Goal: Task Accomplishment & Management: Use online tool/utility

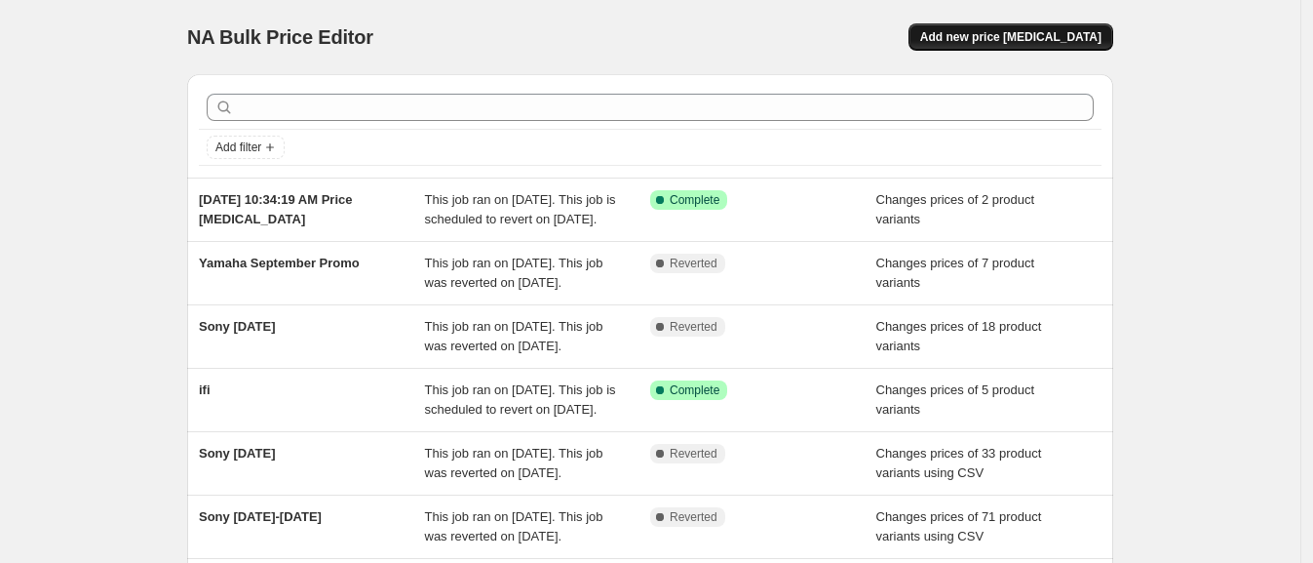
click at [1006, 30] on span "Add new price [MEDICAL_DATA]" at bounding box center [1010, 37] width 181 height 16
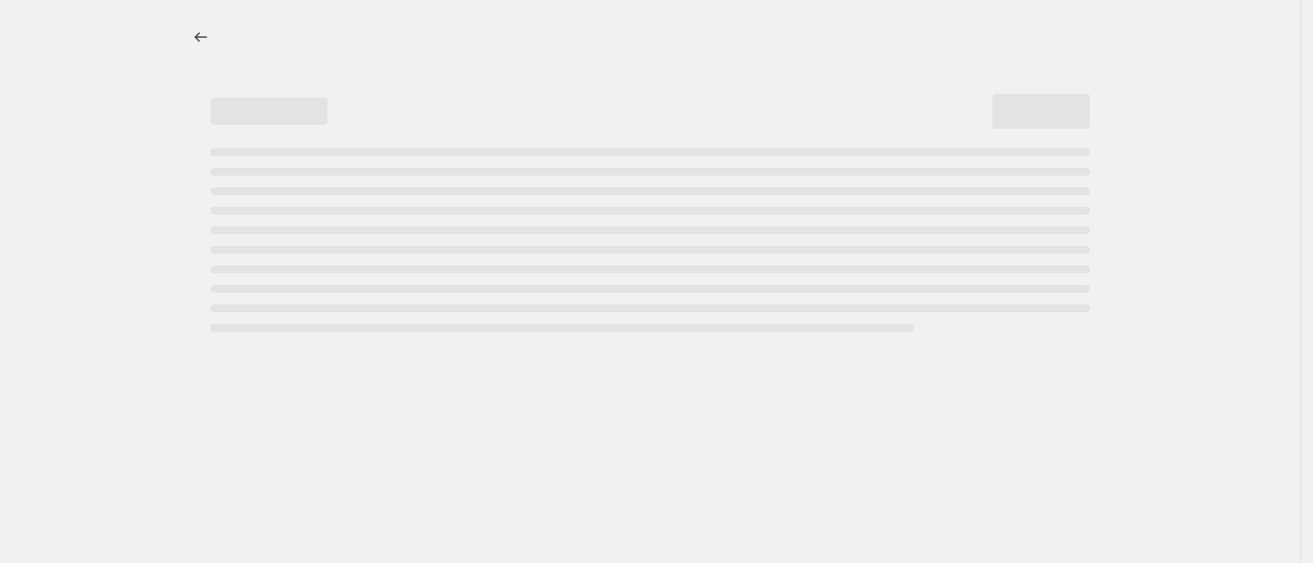
select select "percentage"
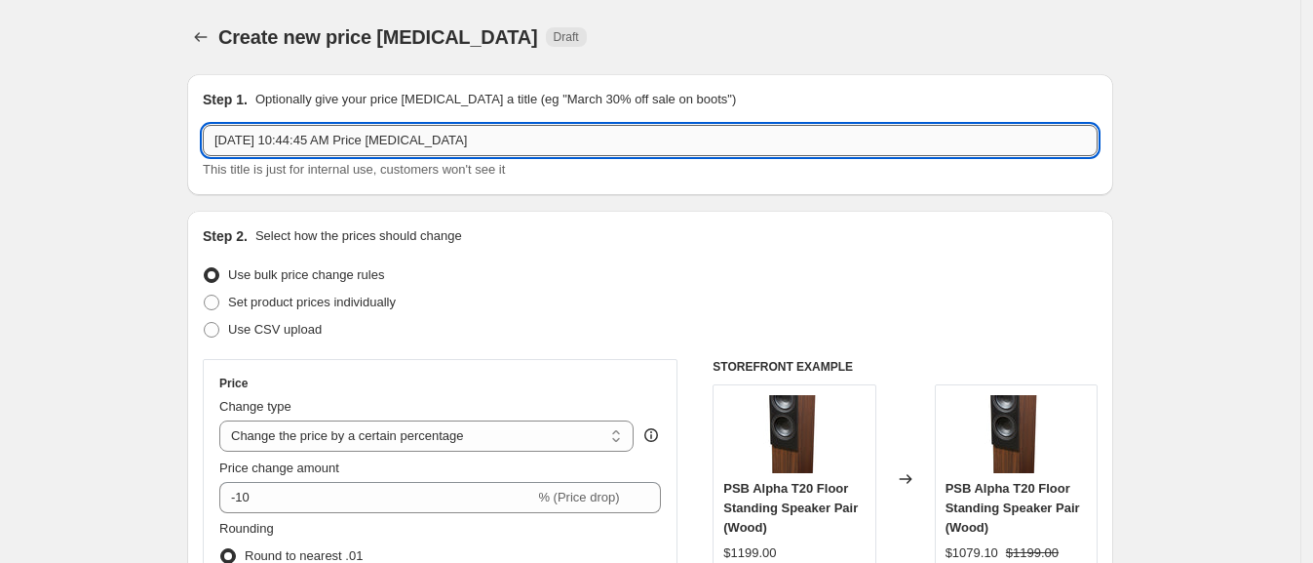
click at [414, 125] on input "Sep 26, 2025, 10:44:45 AM Price change job" at bounding box center [650, 140] width 895 height 31
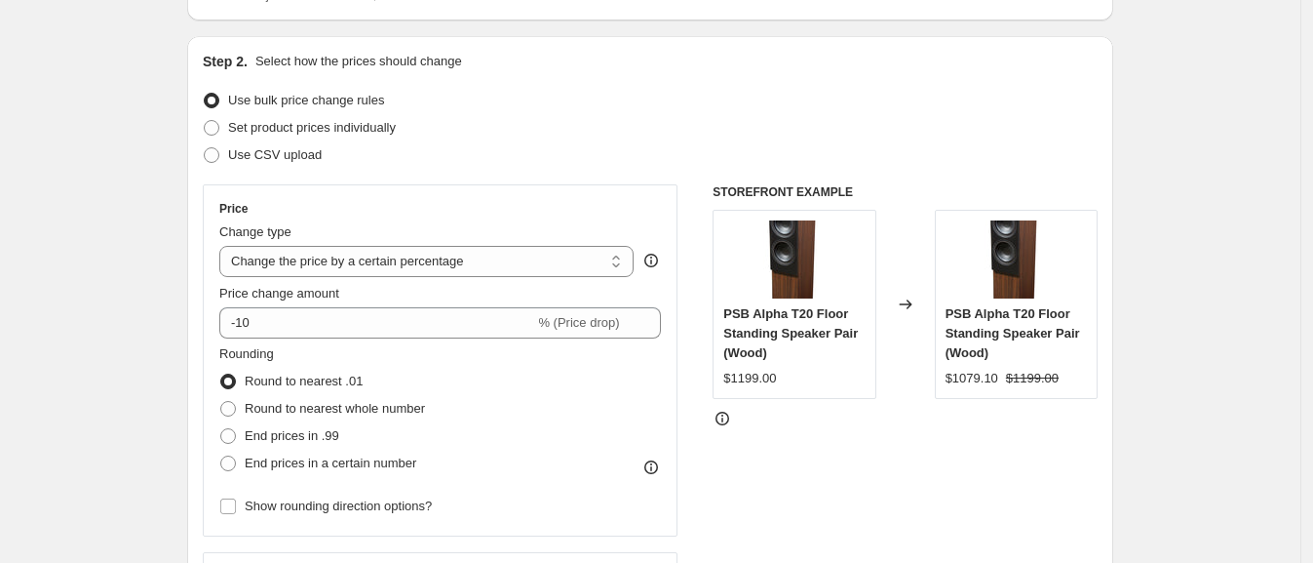
scroll to position [176, 0]
type input "Sony [DATE]-[DATE]"
click at [292, 158] on span "Use CSV upload" at bounding box center [275, 153] width 94 height 15
click at [205, 147] on input "Use CSV upload" at bounding box center [204, 146] width 1 height 1
radio input "true"
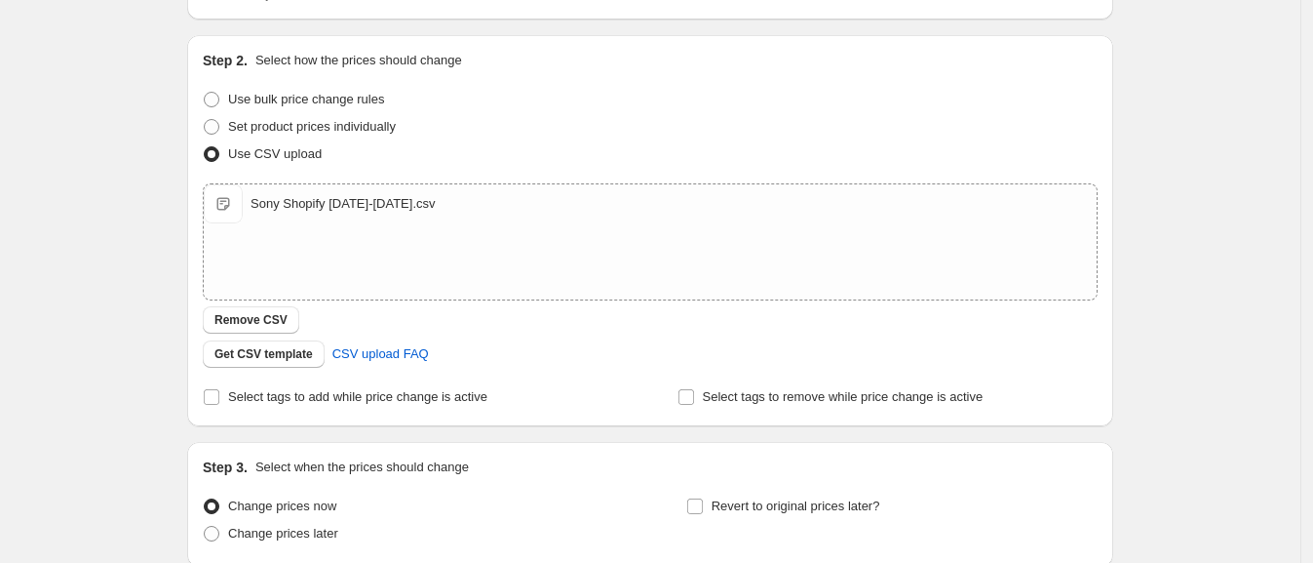
click at [285, 411] on div "Step 2. Select how the prices should change Use bulk price change rules Set pro…" at bounding box center [650, 230] width 926 height 391
click at [287, 394] on span "Select tags to add while price change is active" at bounding box center [357, 396] width 259 height 15
click at [219, 394] on input "Select tags to add while price change is active" at bounding box center [212, 397] width 16 height 16
checkbox input "true"
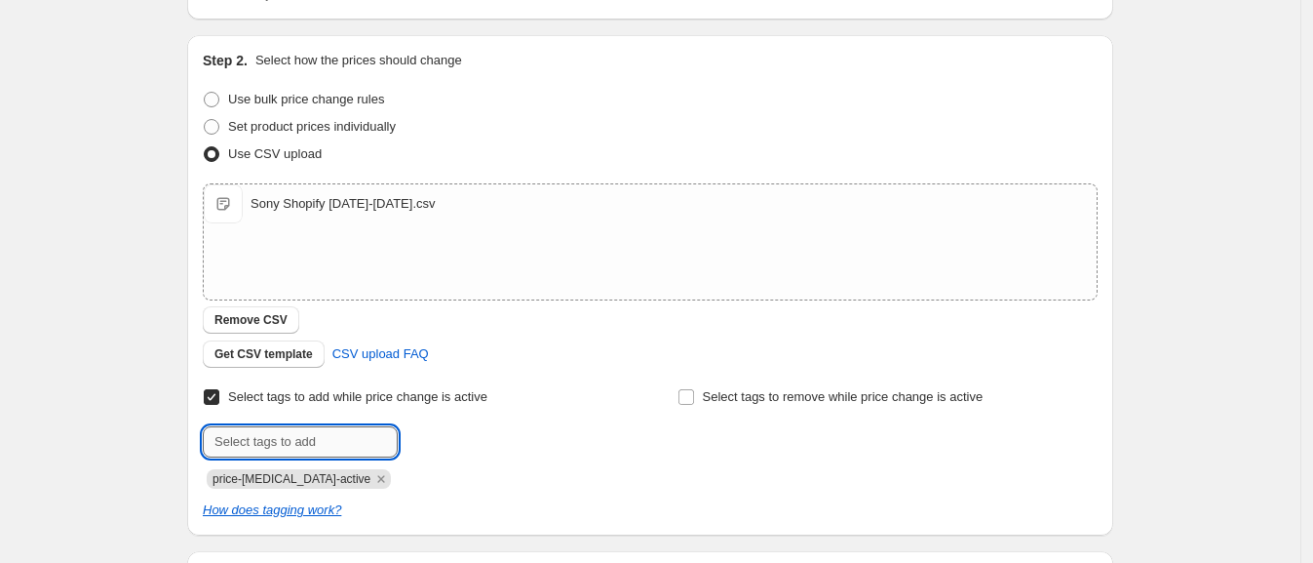
click at [273, 439] on input "text" at bounding box center [300, 441] width 195 height 31
type input "n"
type input "on-sale"
click at [203, 35] on button "Submit" at bounding box center [231, 45] width 56 height 20
type input "sony-promo"
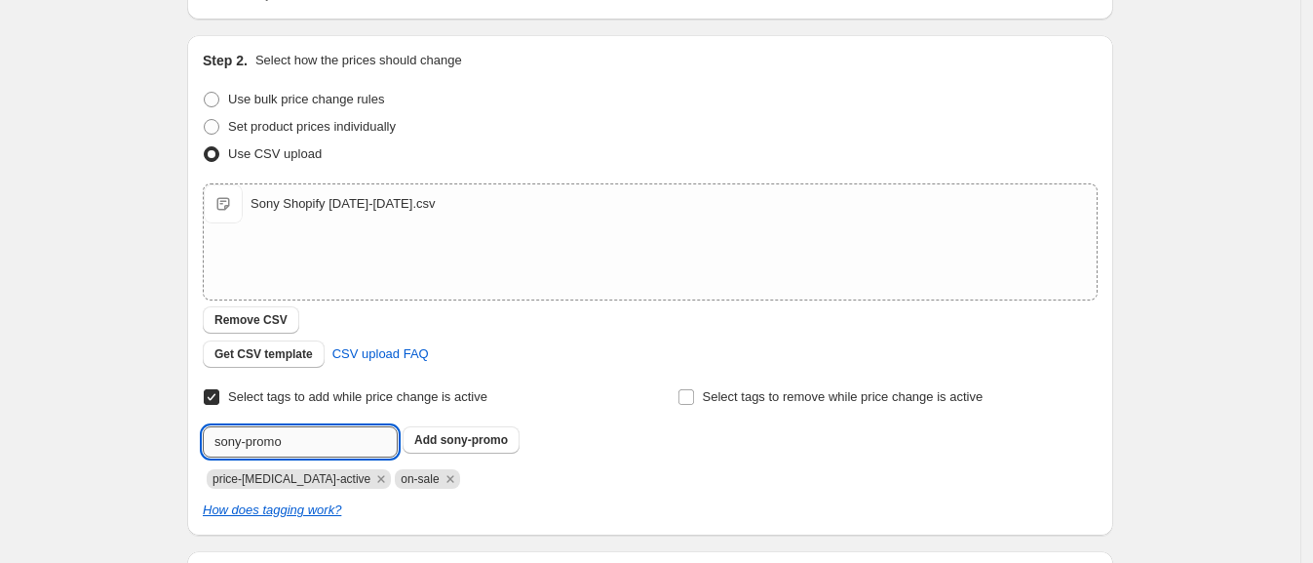
click at [203, 35] on button "Submit" at bounding box center [231, 45] width 56 height 20
type input "sale-end-2025-10-03"
click at [485, 433] on span "sale-end-202..." at bounding box center [481, 440] width 81 height 14
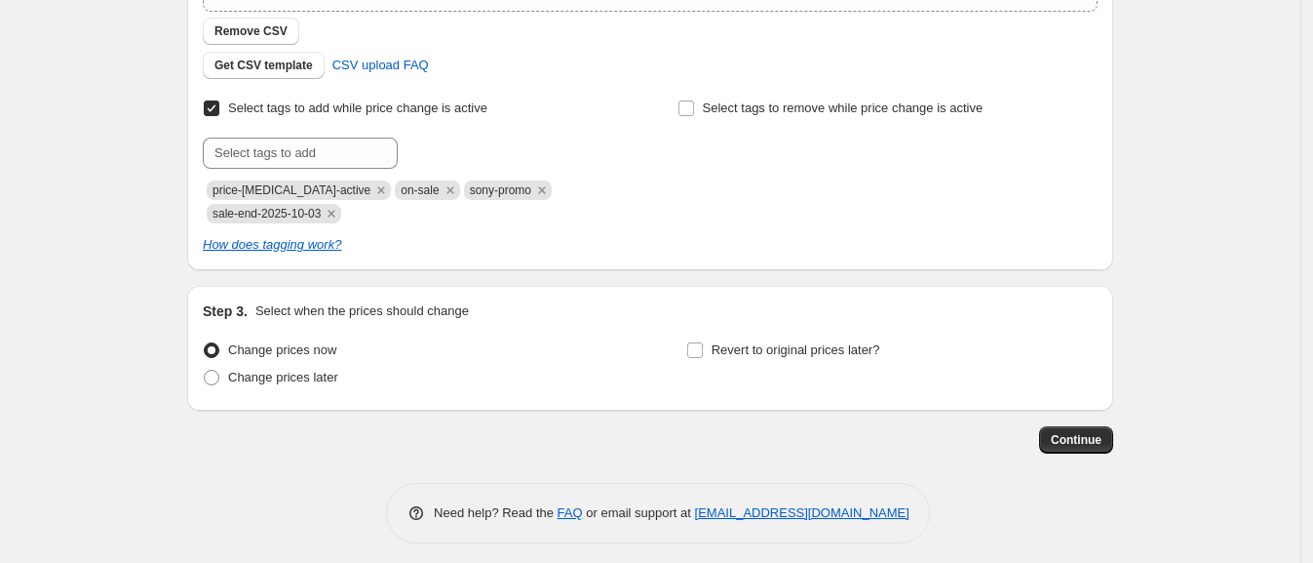
scroll to position [473, 0]
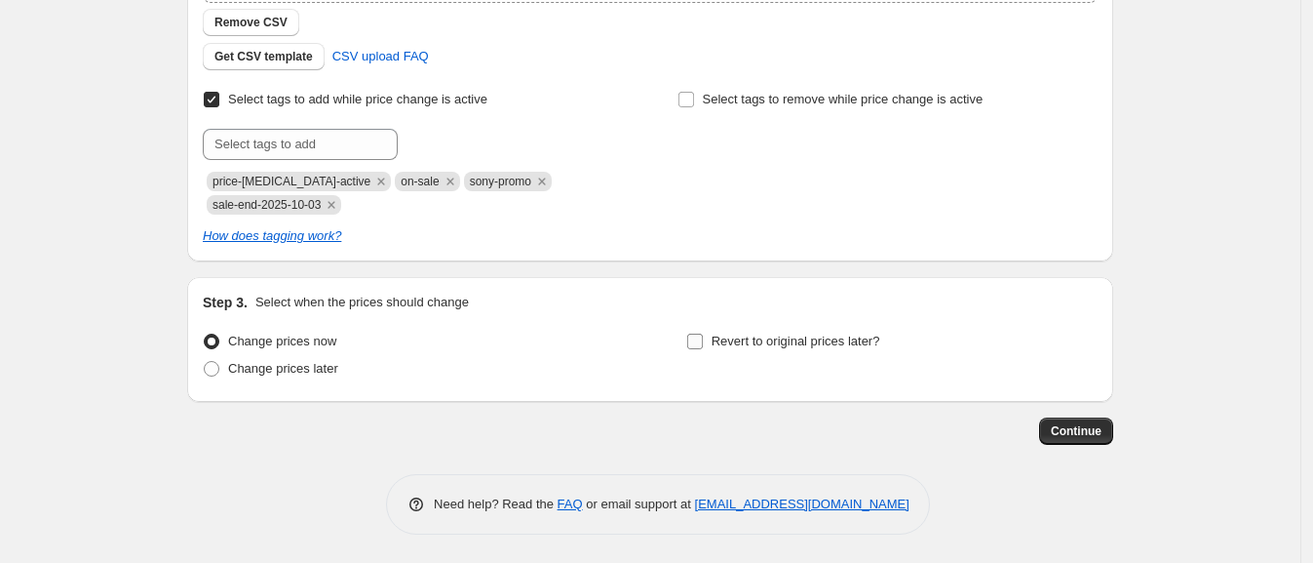
click at [695, 333] on input "Revert to original prices later?" at bounding box center [695, 341] width 16 height 16
checkbox input "true"
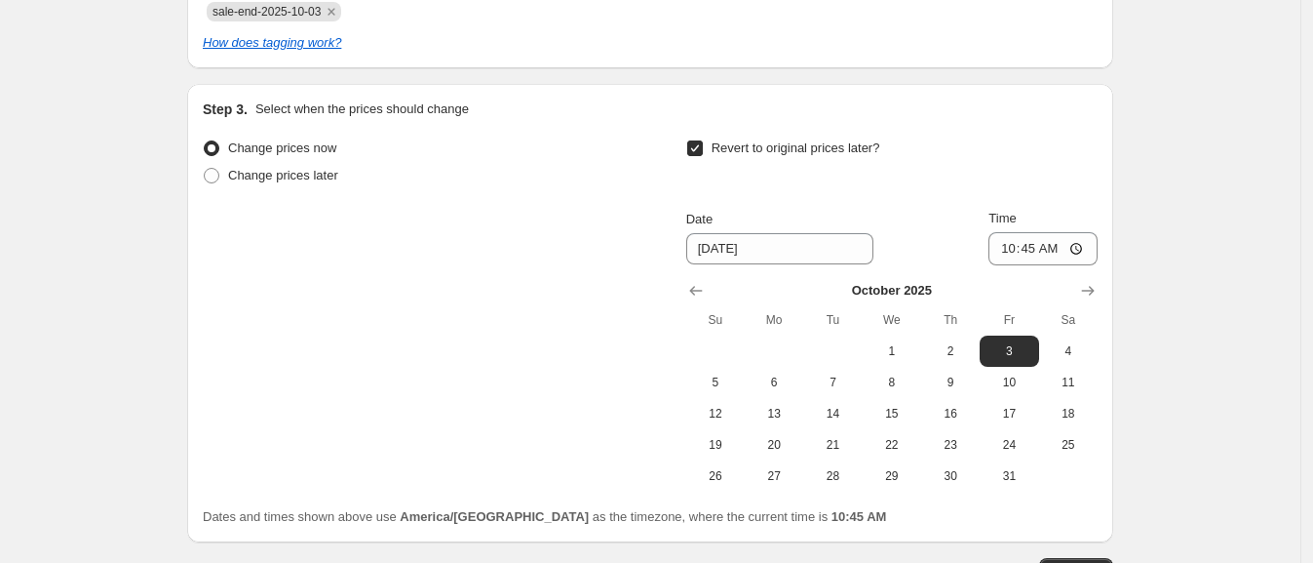
scroll to position [670, 0]
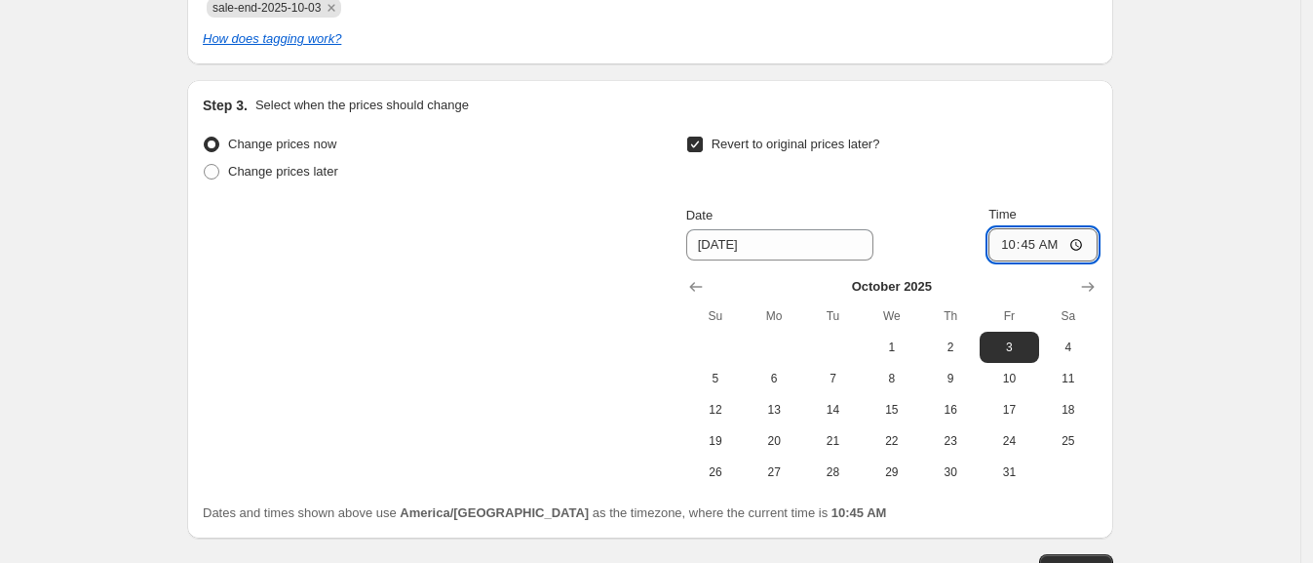
click at [1015, 245] on input "10:45" at bounding box center [1043, 244] width 109 height 33
type input "01:01"
click at [1247, 317] on div "Create new price change job. This page is ready Create new price change job Dra…" at bounding box center [650, 15] width 1301 height 1370
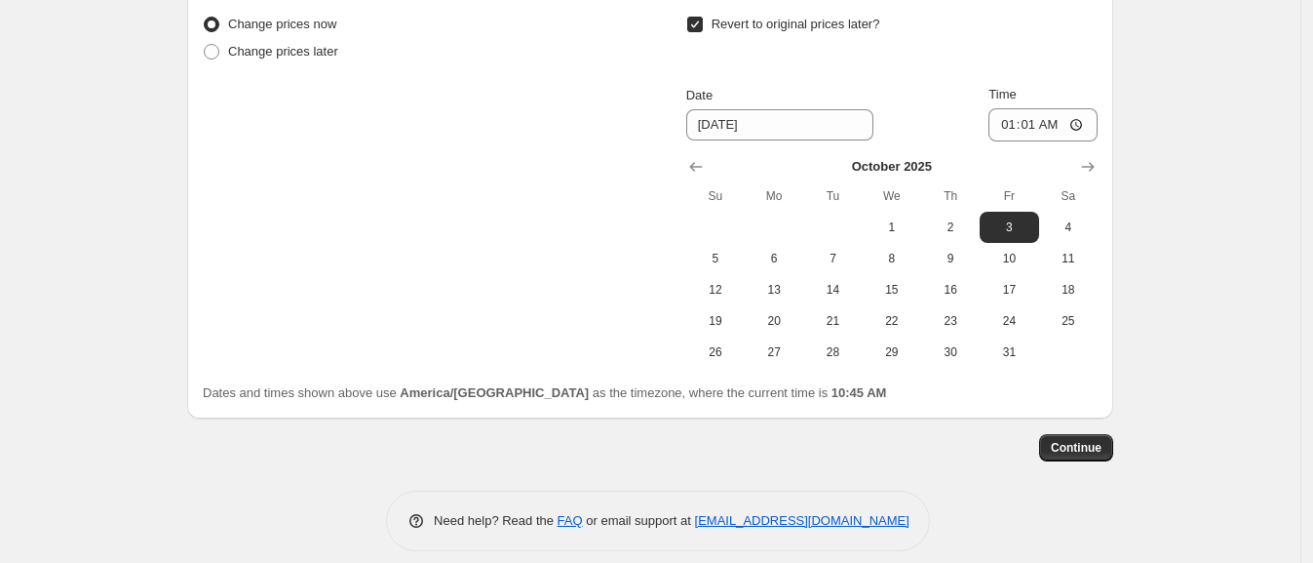
scroll to position [797, 0]
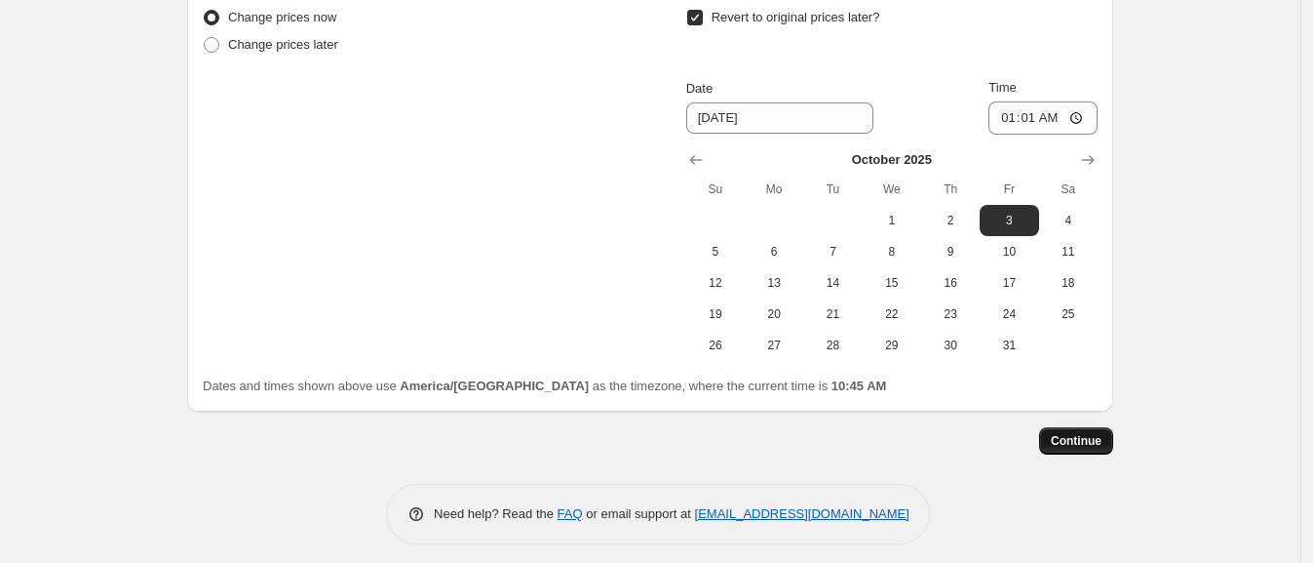
click at [1071, 442] on span "Continue" at bounding box center [1076, 441] width 51 height 16
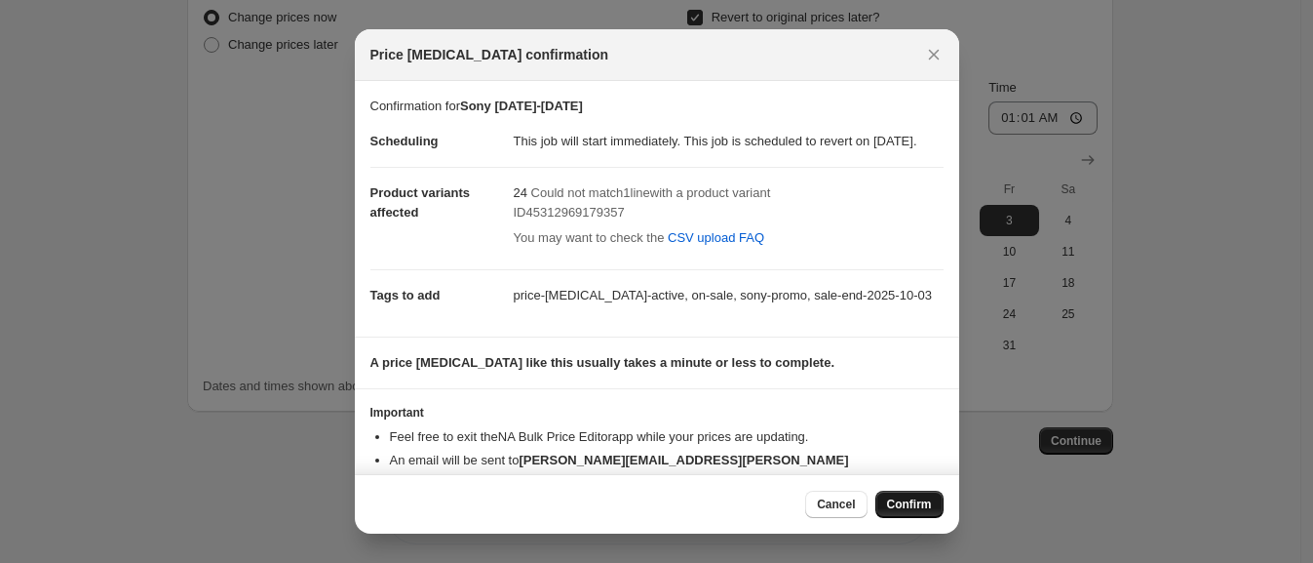
click at [923, 503] on span "Confirm" at bounding box center [909, 504] width 45 height 16
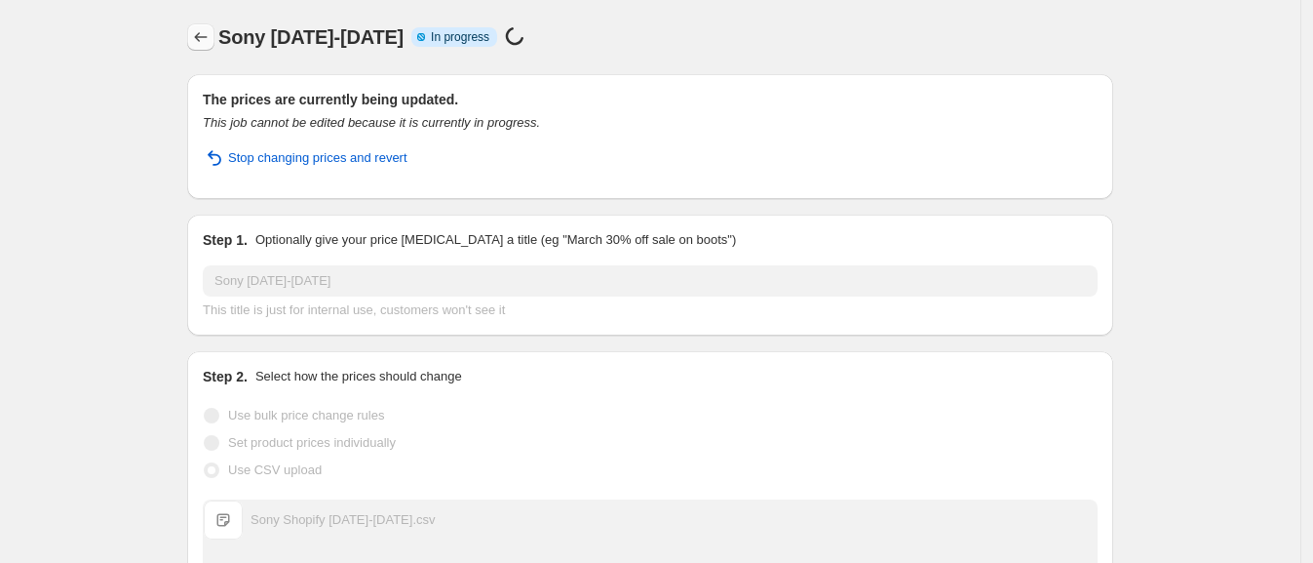
click at [208, 34] on icon "Price change jobs" at bounding box center [201, 37] width 20 height 20
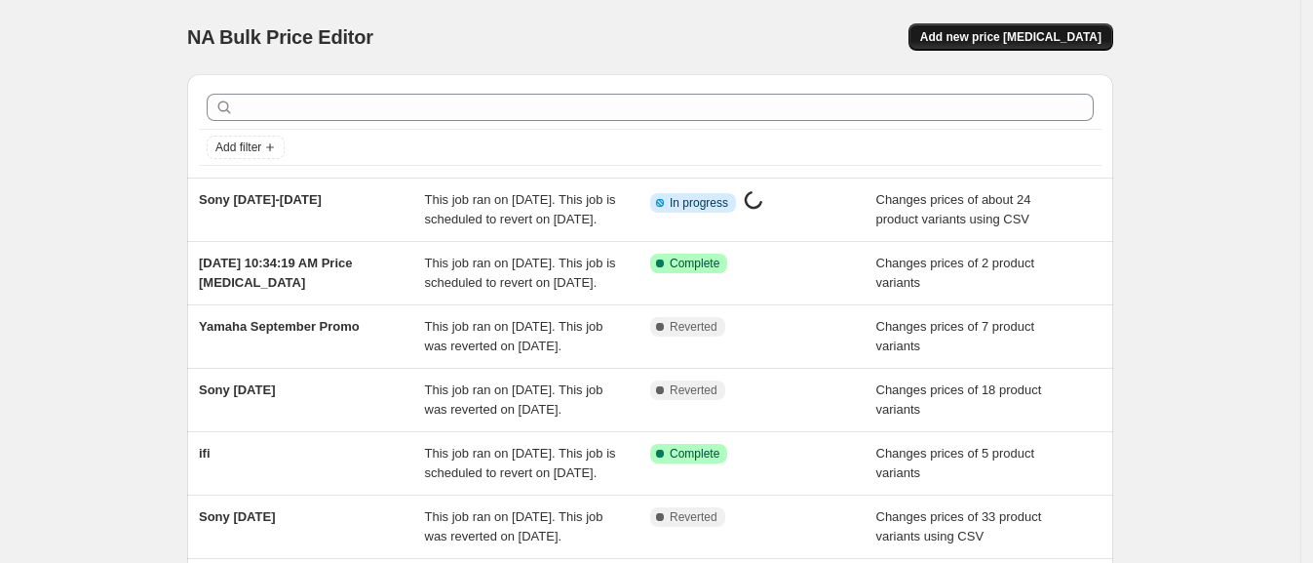
click at [1012, 34] on span "Add new price [MEDICAL_DATA]" at bounding box center [1010, 37] width 181 height 16
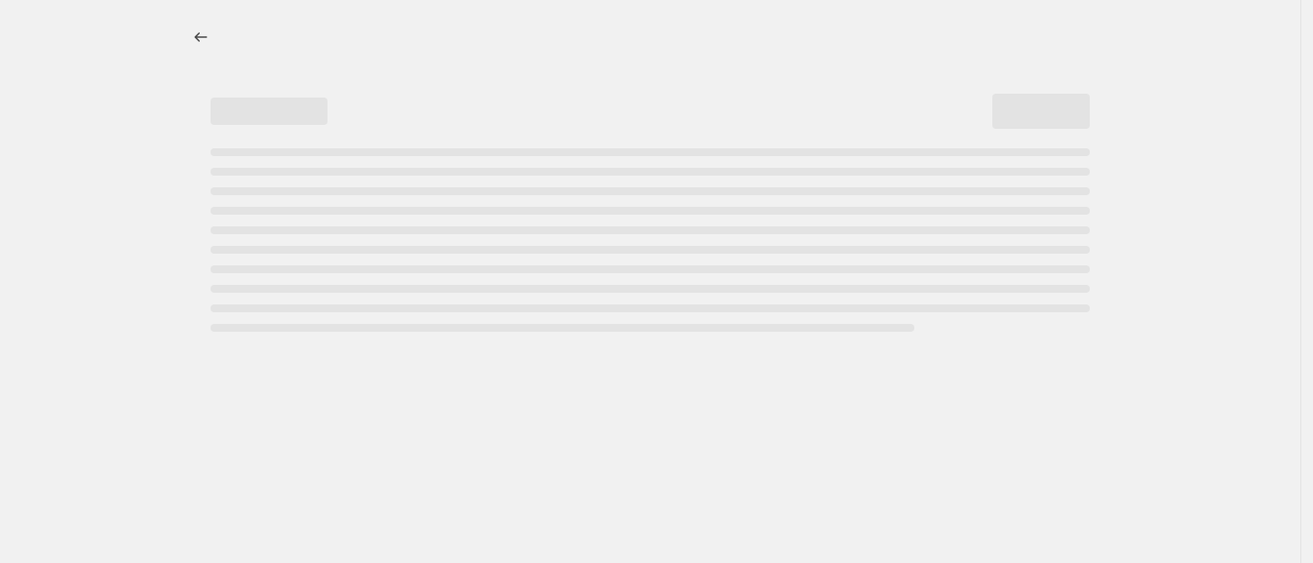
select select "percentage"
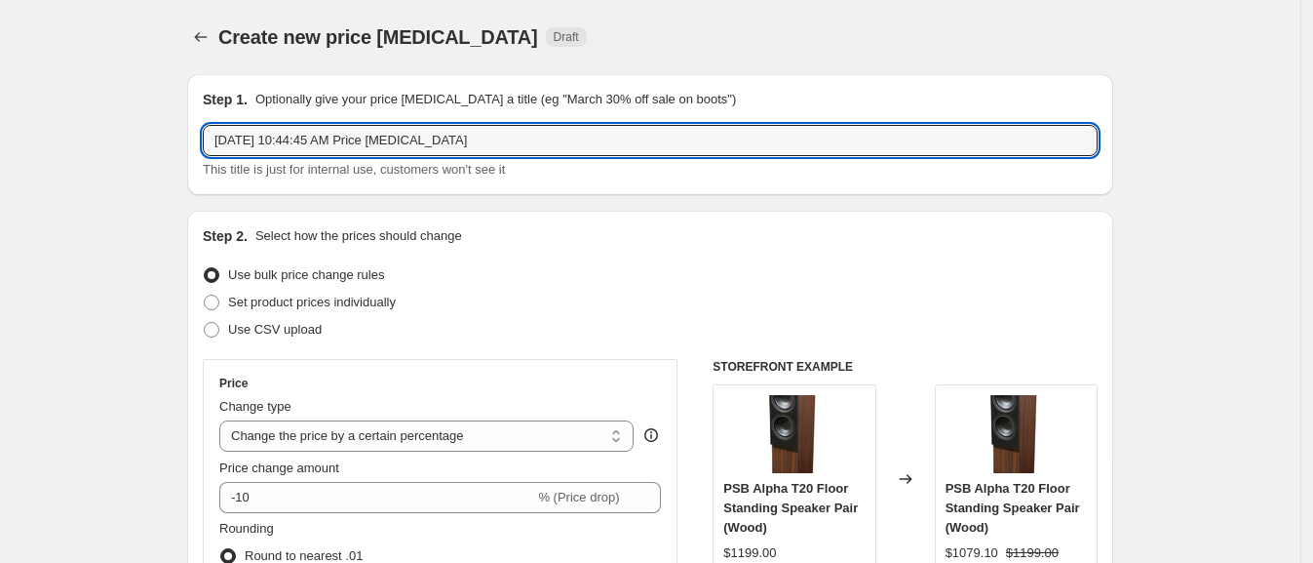
drag, startPoint x: 478, startPoint y: 138, endPoint x: 207, endPoint y: 135, distance: 271.1
click at [207, 135] on div "Step 1. Optionally give your price change job a title (eg "March 30% off sale o…" at bounding box center [650, 134] width 926 height 121
type input "Samsung Sep"
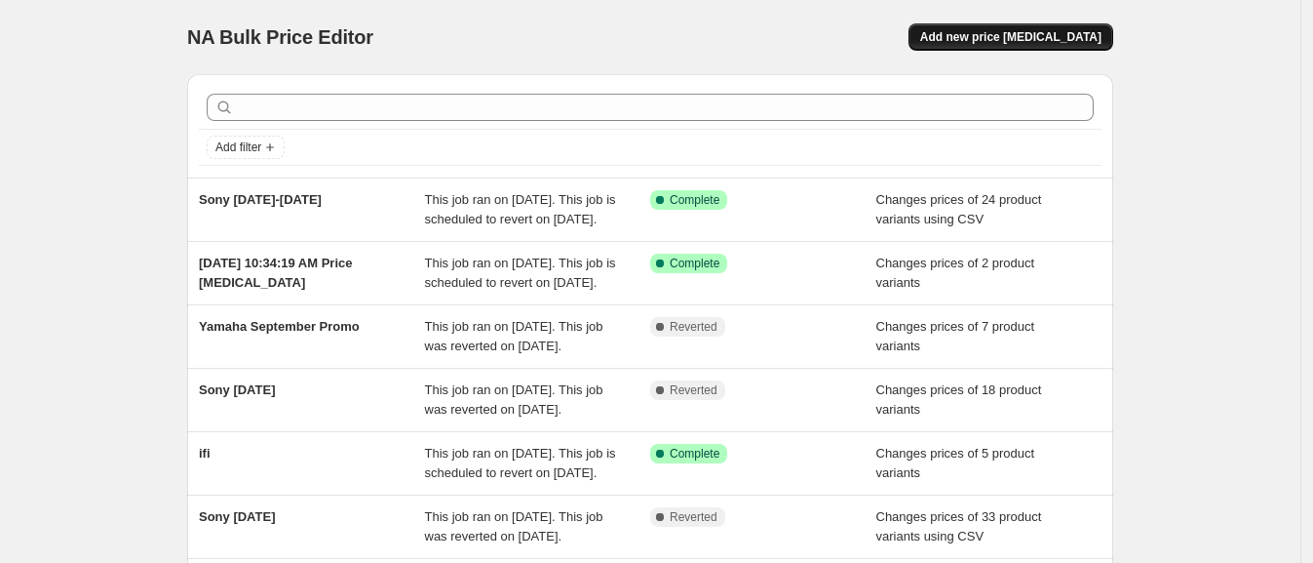
click at [1054, 26] on button "Add new price [MEDICAL_DATA]" at bounding box center [1011, 36] width 205 height 27
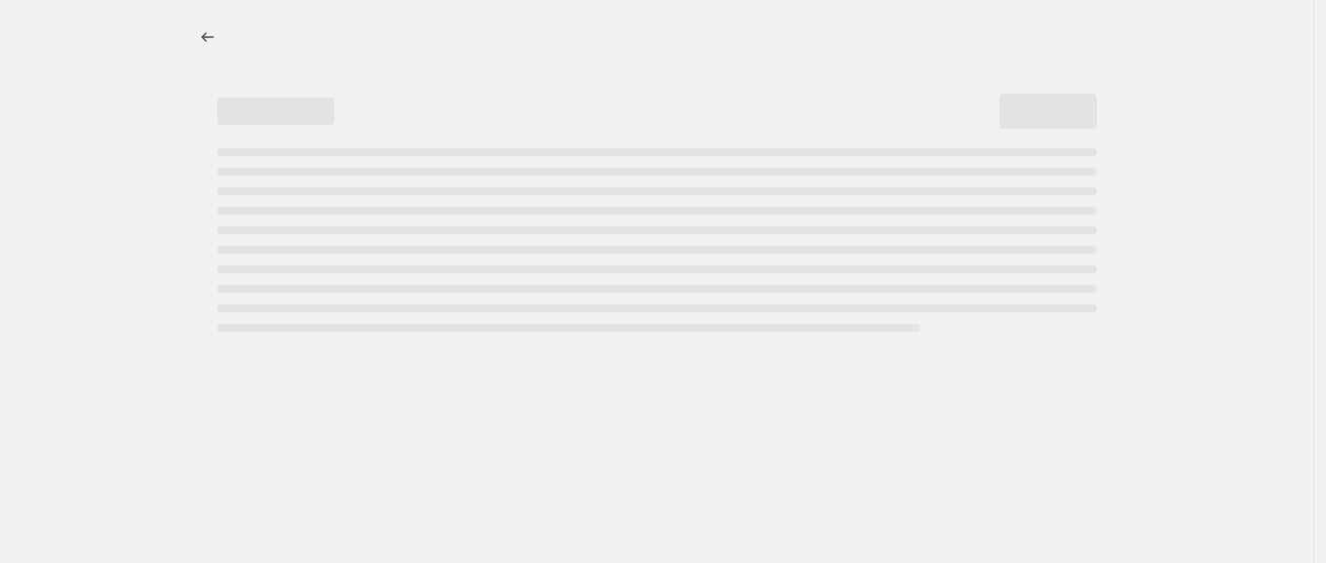
select select "percentage"
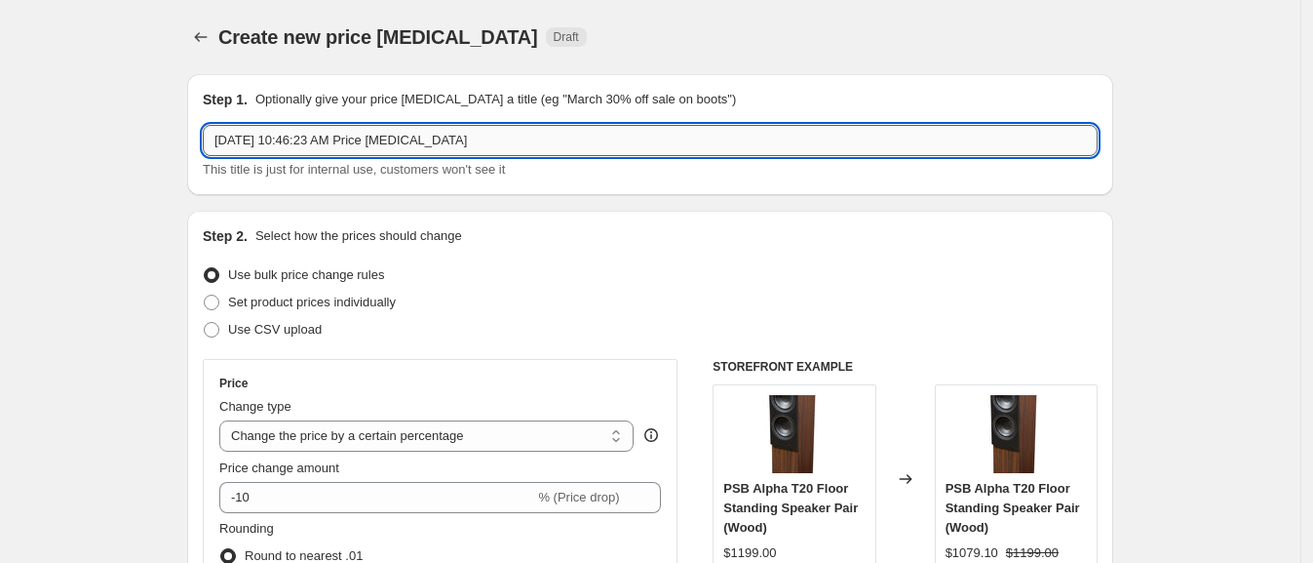
click at [319, 137] on input "[DATE] 10:46:23 AM Price [MEDICAL_DATA]" at bounding box center [650, 140] width 895 height 31
type input "\"
type input "Samsung [DATE]-[DATE]"
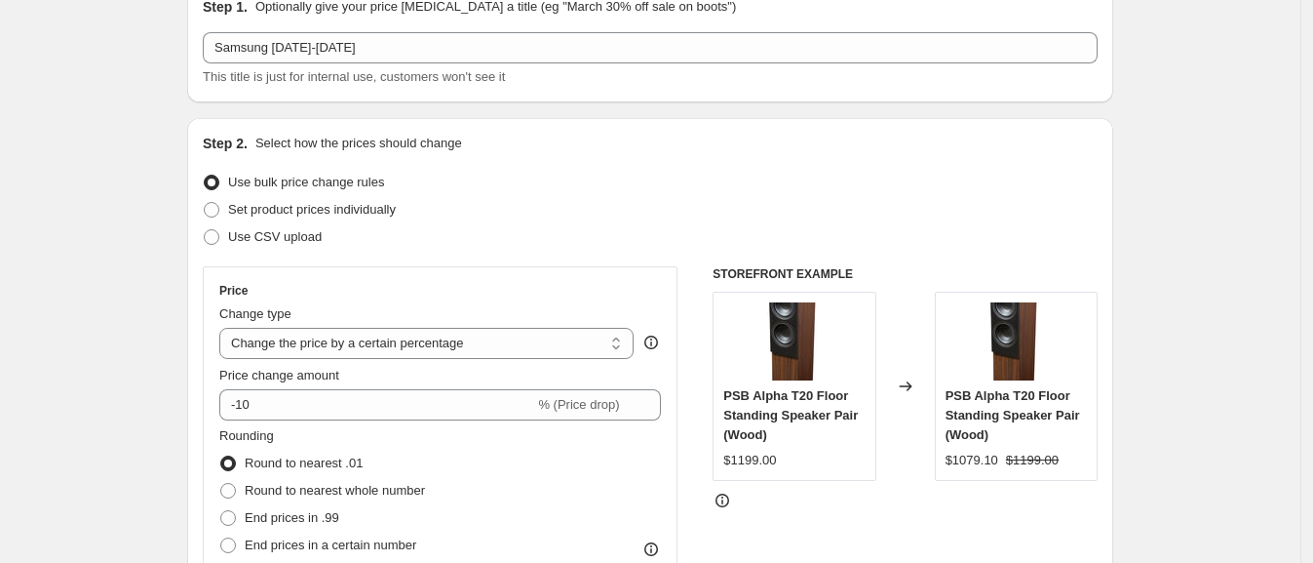
scroll to position [95, 0]
click at [217, 236] on span at bounding box center [212, 235] width 16 height 16
click at [205, 228] on input "Use CSV upload" at bounding box center [204, 227] width 1 height 1
radio input "true"
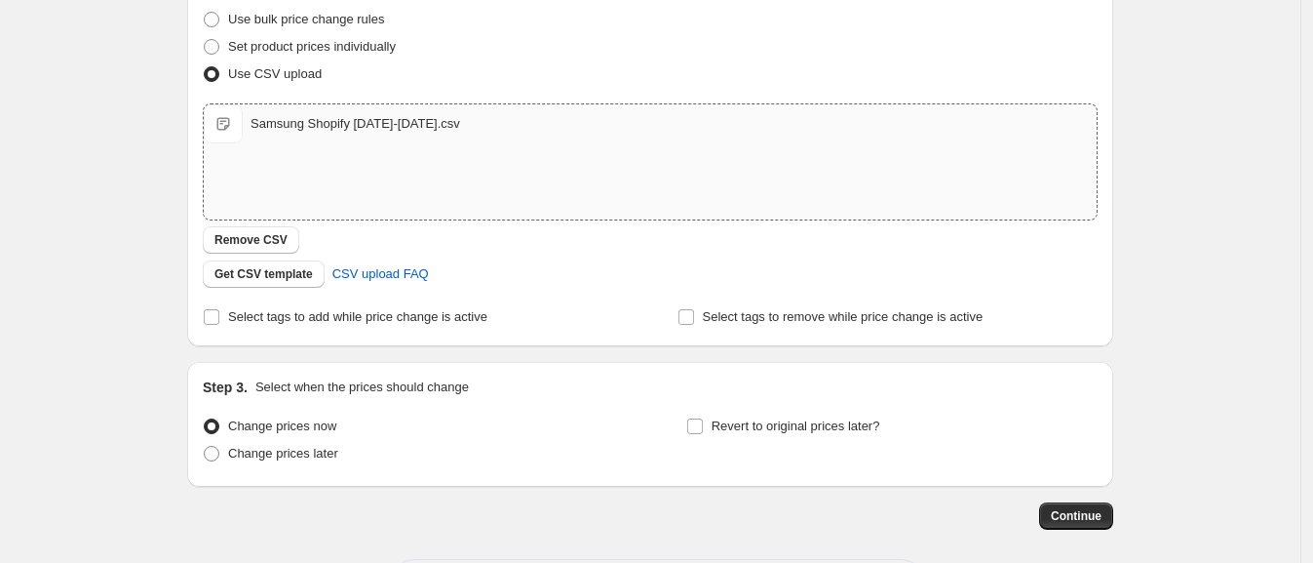
scroll to position [272, 0]
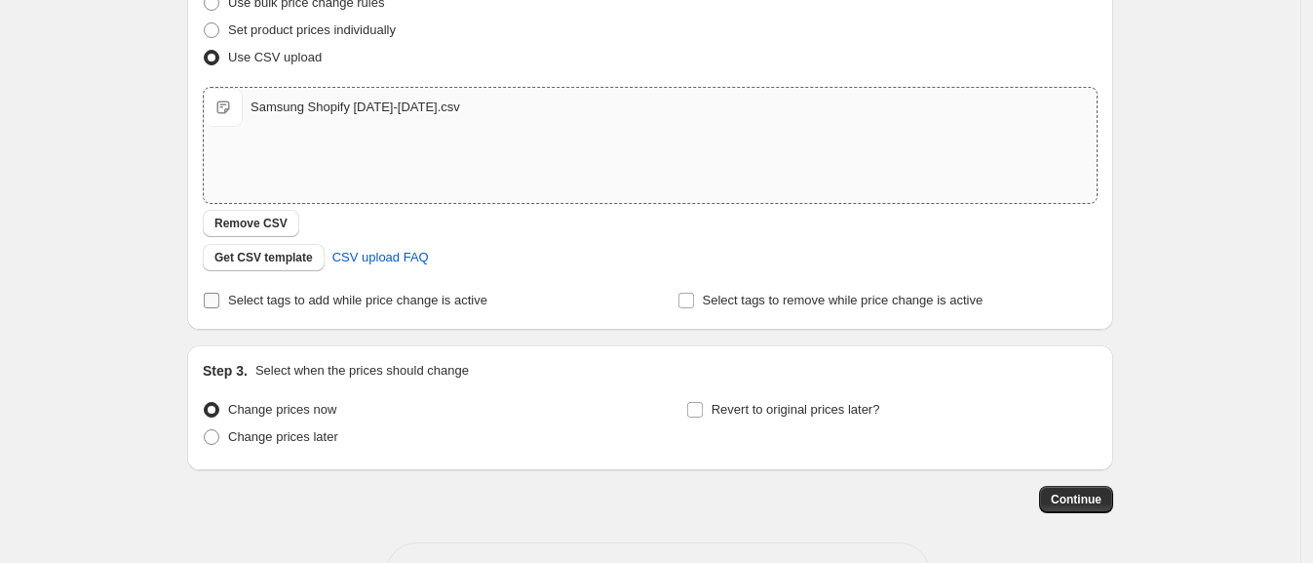
click at [296, 293] on span "Select tags to add while price change is active" at bounding box center [357, 300] width 259 height 15
click at [219, 293] on input "Select tags to add while price change is active" at bounding box center [212, 301] width 16 height 16
checkbox input "true"
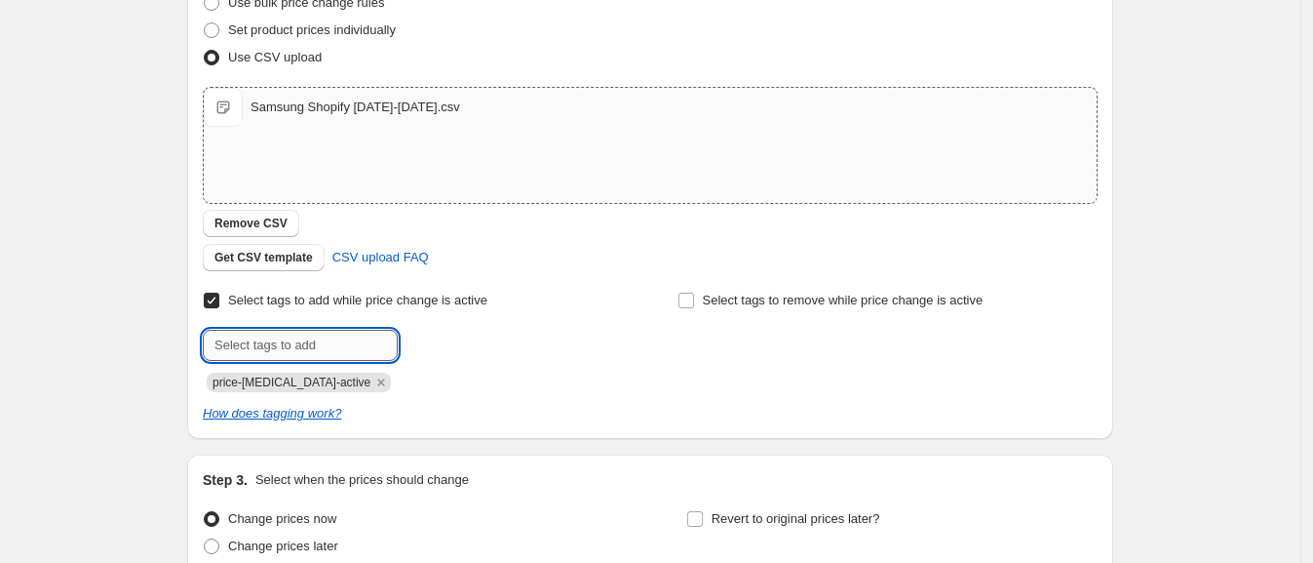
click at [283, 346] on input "text" at bounding box center [300, 345] width 195 height 31
type input "on-salle"
type input "samsung-promo"
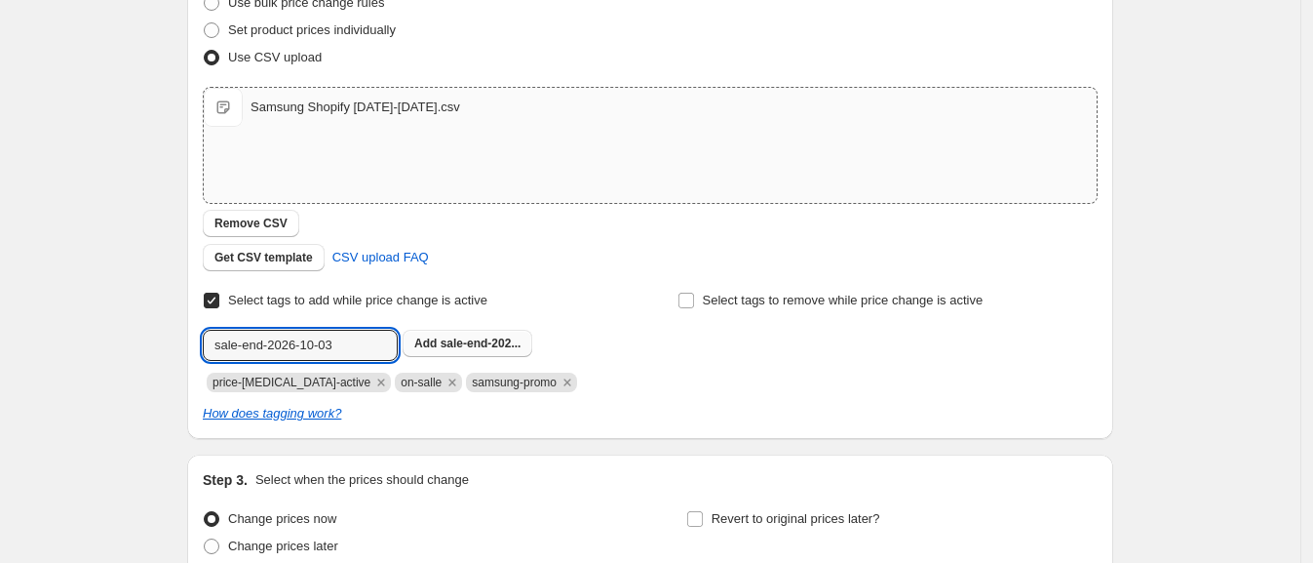
type input "sale-end-2026-10-03"
click at [439, 331] on button "Add sale-end-202..." at bounding box center [468, 343] width 130 height 27
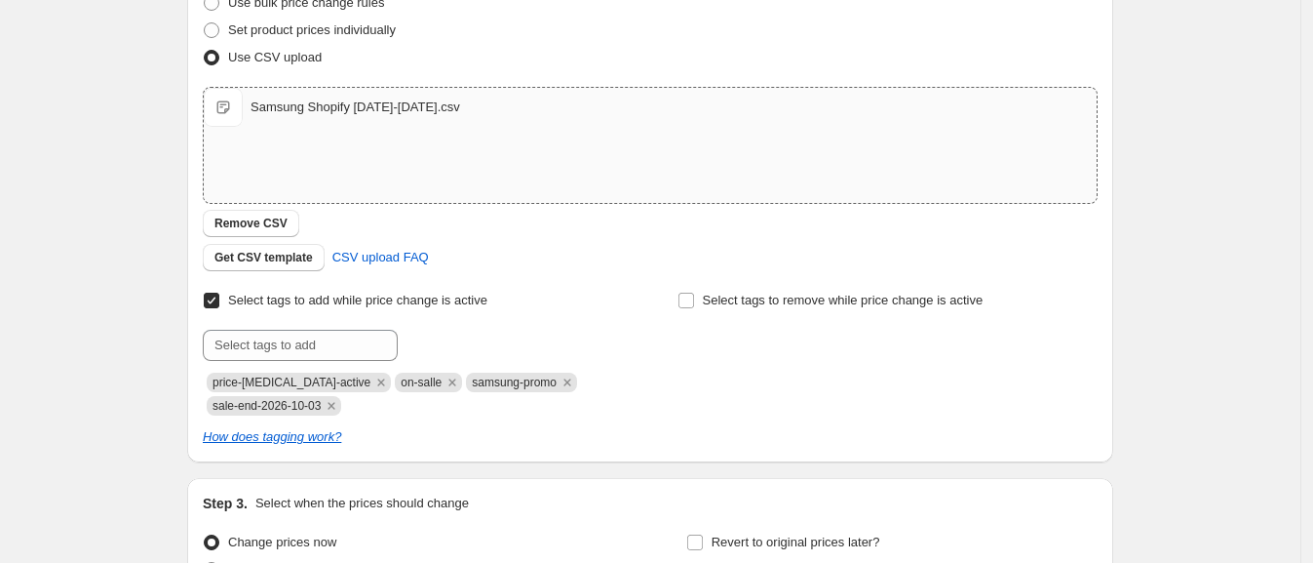
scroll to position [473, 0]
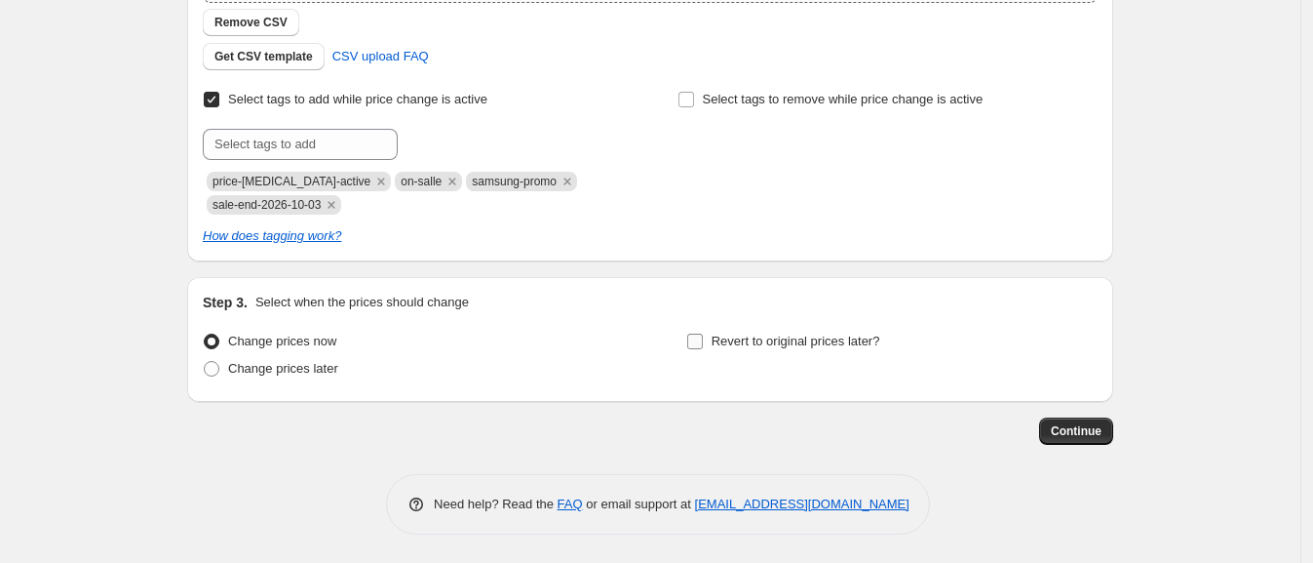
click at [748, 337] on span "Revert to original prices later?" at bounding box center [796, 340] width 169 height 15
click at [703, 337] on input "Revert to original prices later?" at bounding box center [695, 341] width 16 height 16
checkbox input "true"
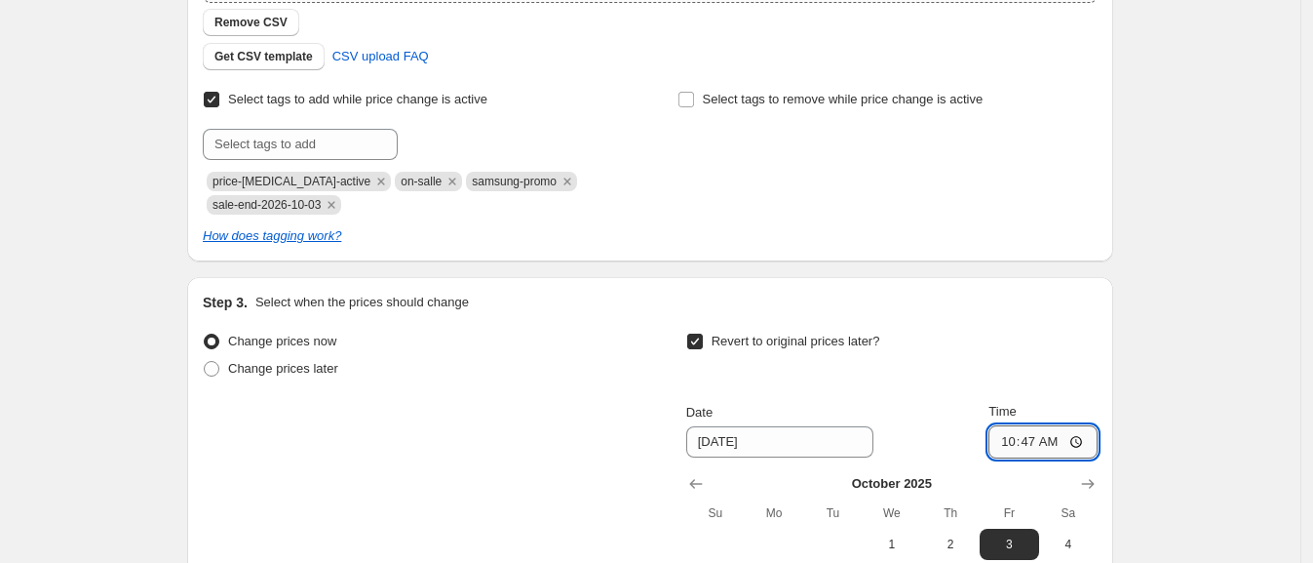
click at [1023, 438] on input "10:47" at bounding box center [1043, 441] width 109 height 33
type input "01:01"
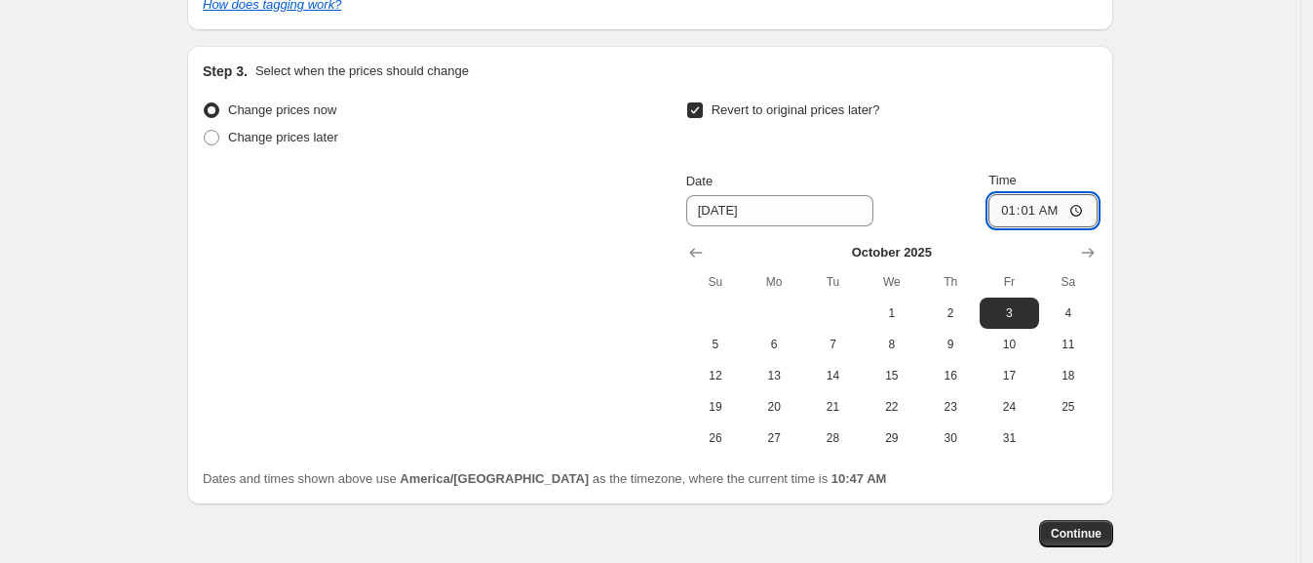
scroll to position [806, 0]
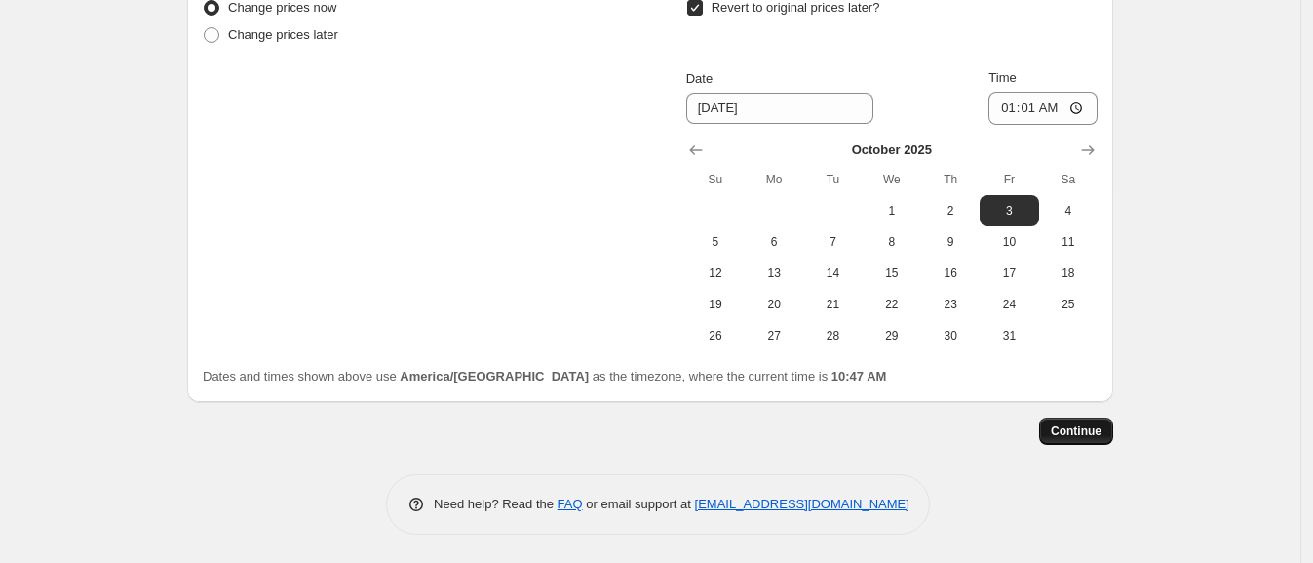
click at [1094, 442] on button "Continue" at bounding box center [1076, 430] width 74 height 27
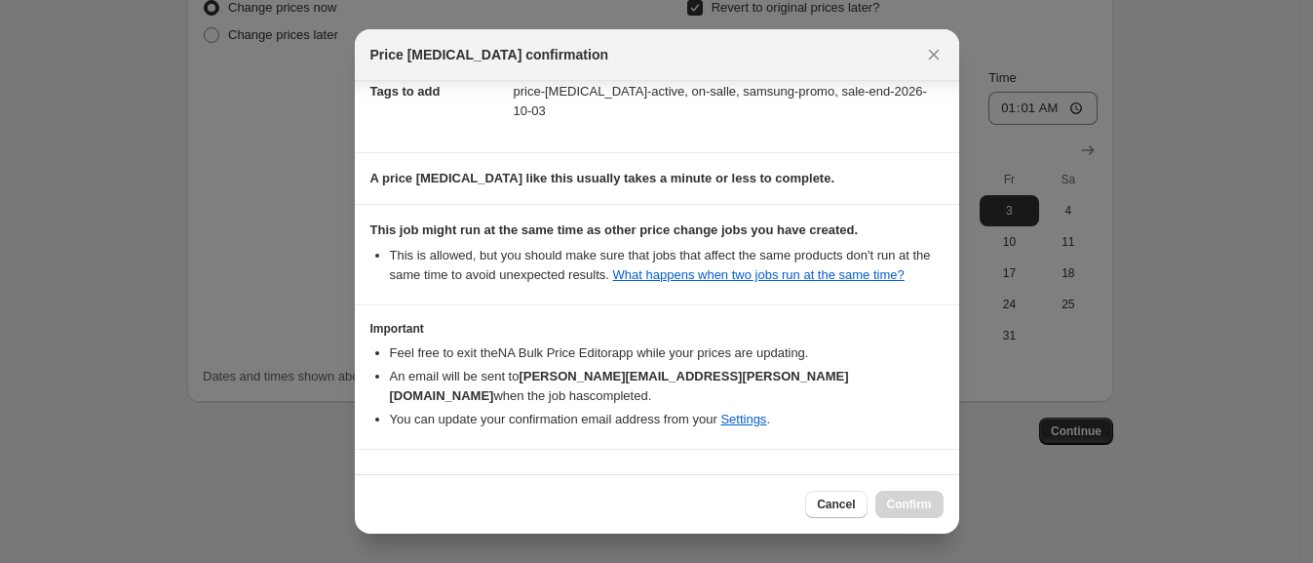
scroll to position [204, 0]
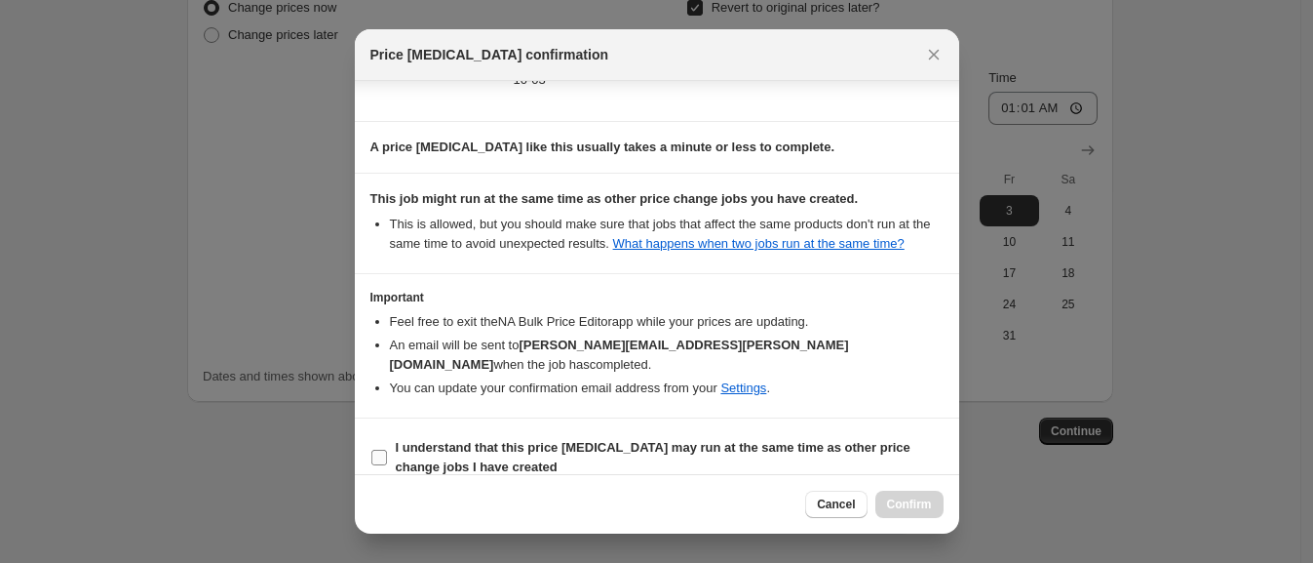
click at [677, 440] on b "I understand that this price [MEDICAL_DATA] may run at the same time as other p…" at bounding box center [653, 457] width 515 height 34
click at [387, 450] on input "I understand that this price [MEDICAL_DATA] may run at the same time as other p…" at bounding box center [380, 458] width 16 height 16
checkbox input "true"
click at [900, 518] on div "Cancel Confirm" at bounding box center [657, 503] width 605 height 59
click at [902, 507] on span "Confirm" at bounding box center [909, 504] width 45 height 16
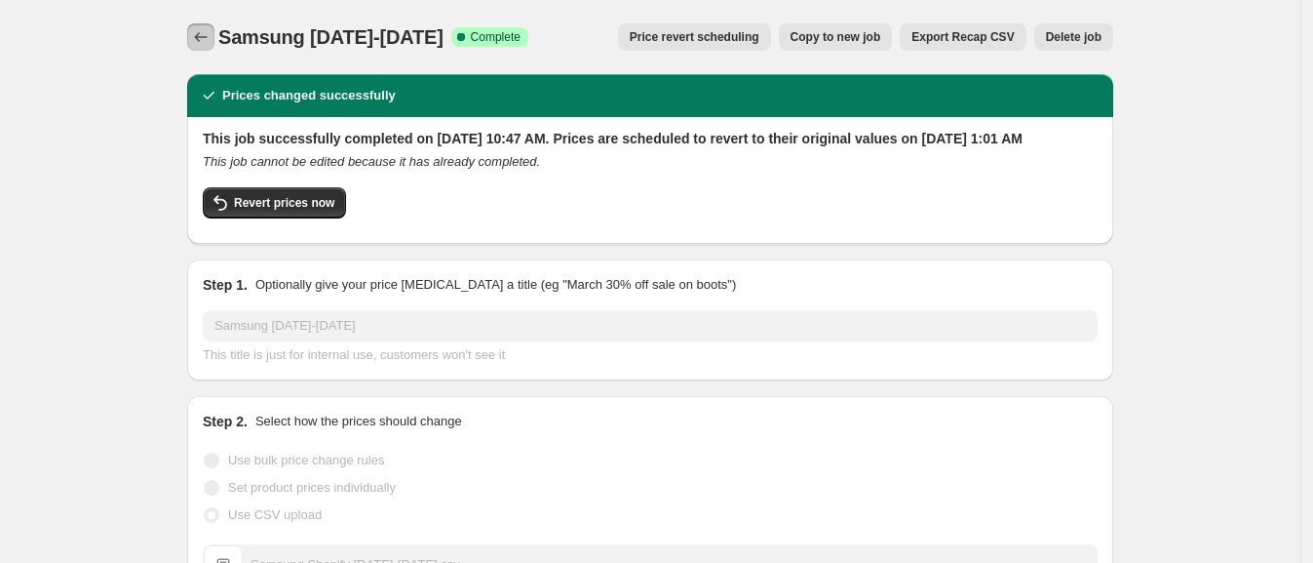
click at [211, 38] on icon "Price change jobs" at bounding box center [201, 37] width 20 height 20
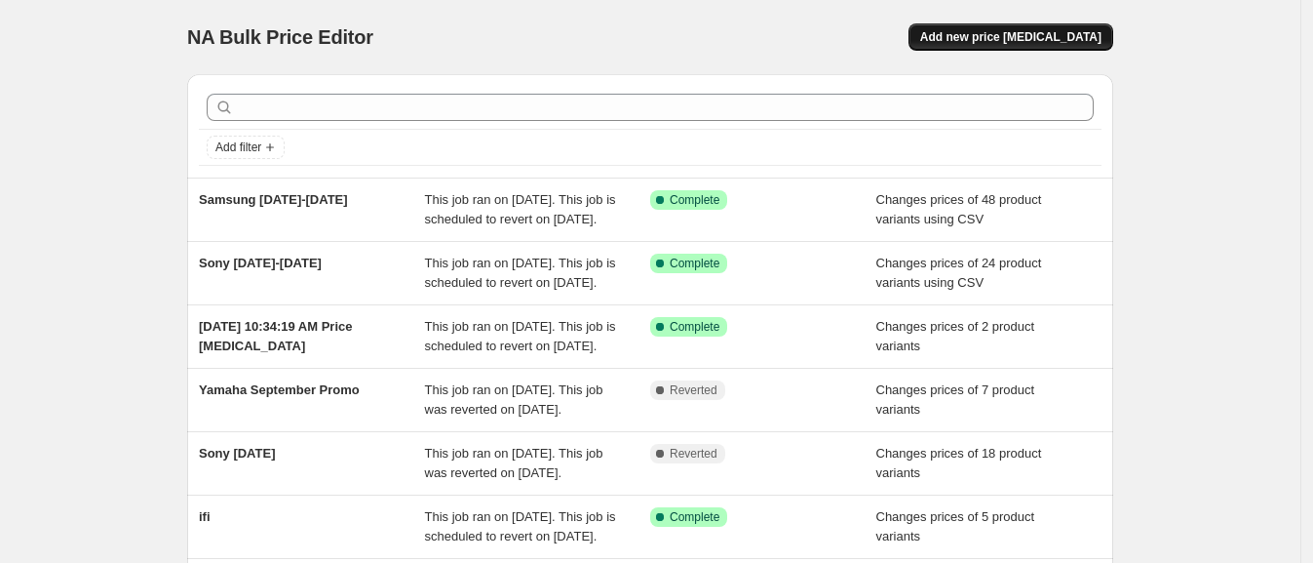
click at [1003, 28] on button "Add new price [MEDICAL_DATA]" at bounding box center [1011, 36] width 205 height 27
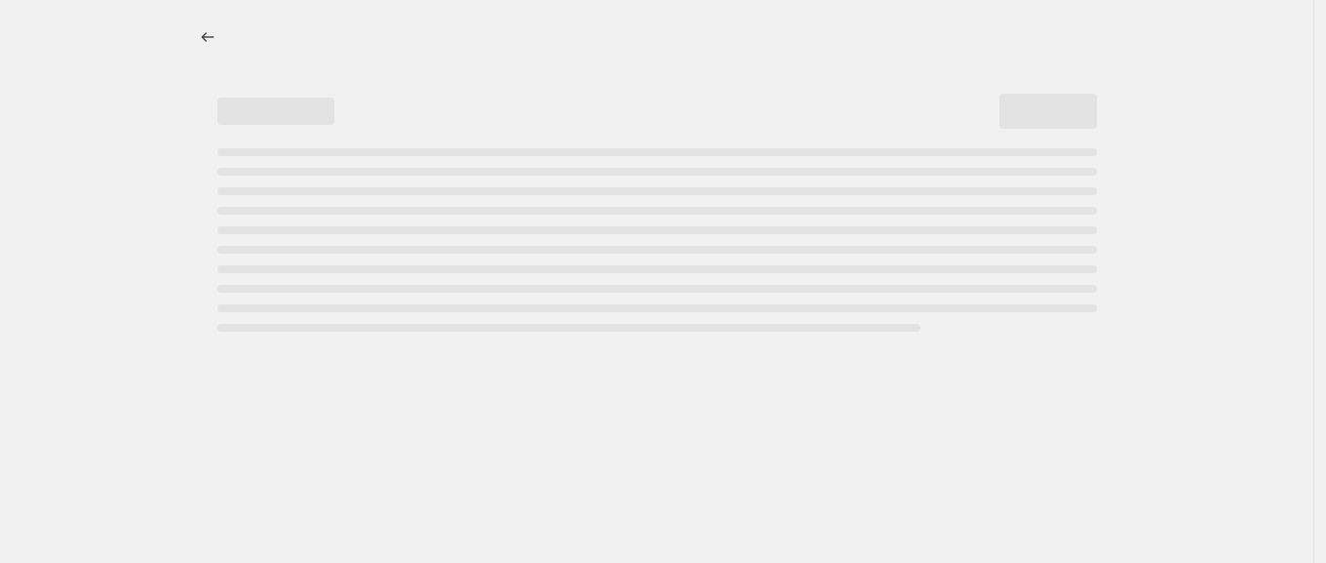
select select "percentage"
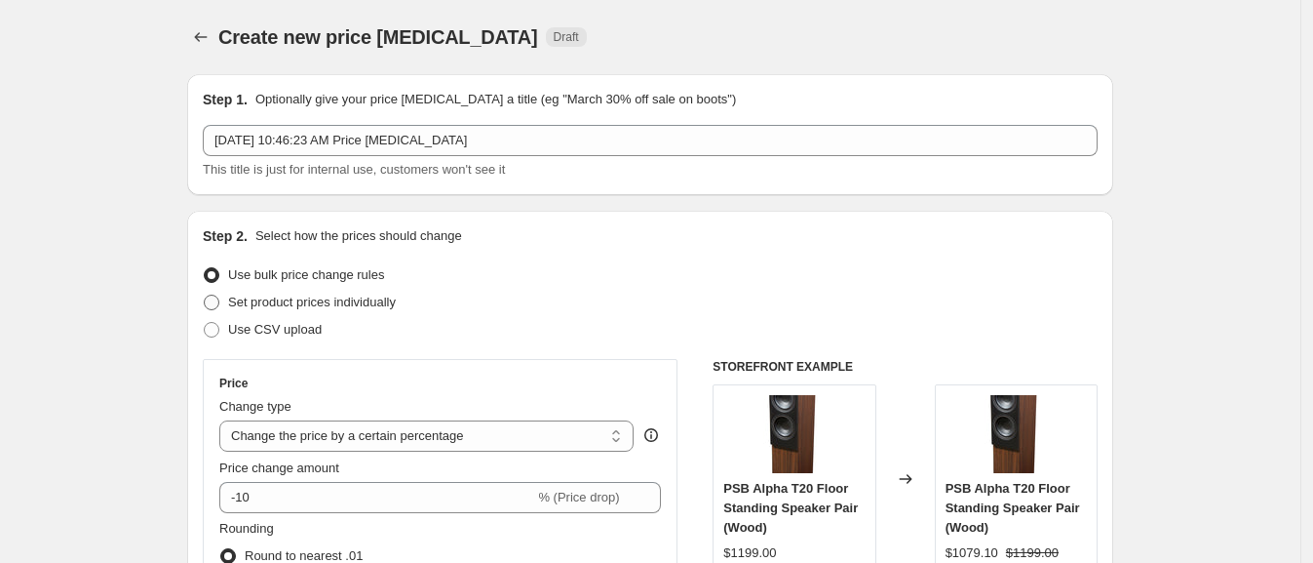
click at [278, 294] on span "Set product prices individually" at bounding box center [312, 301] width 168 height 15
click at [205, 294] on input "Set product prices individually" at bounding box center [204, 294] width 1 height 1
radio input "true"
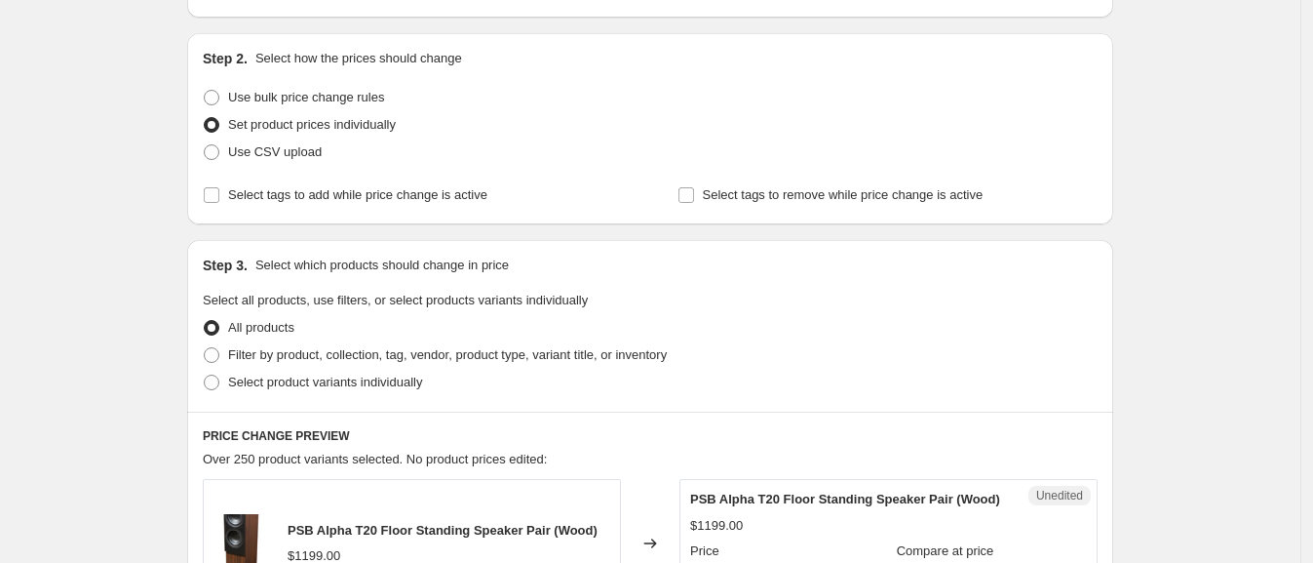
scroll to position [180, 0]
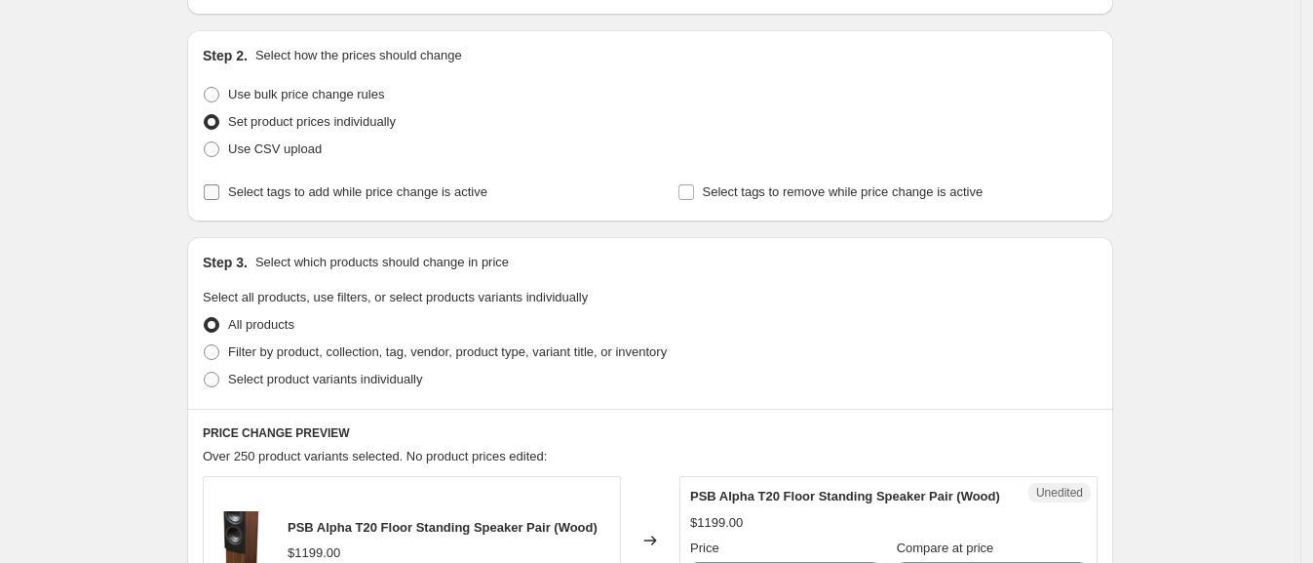
click at [285, 191] on span "Select tags to add while price change is active" at bounding box center [357, 191] width 259 height 15
click at [219, 191] on input "Select tags to add while price change is active" at bounding box center [212, 192] width 16 height 16
checkbox input "true"
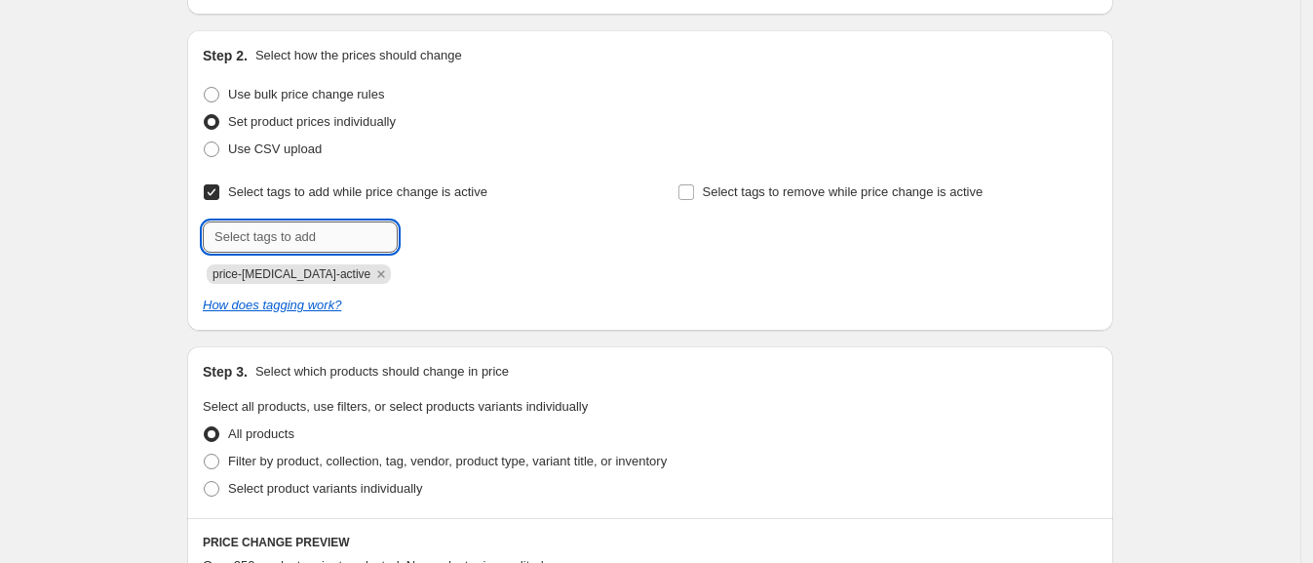
click at [254, 239] on input "text" at bounding box center [300, 236] width 195 height 31
type input "on-sale"
click at [203, 30] on button "Submit" at bounding box center [231, 40] width 56 height 20
type input "jbl-promo"
click at [203, 30] on button "Submit" at bounding box center [231, 40] width 56 height 20
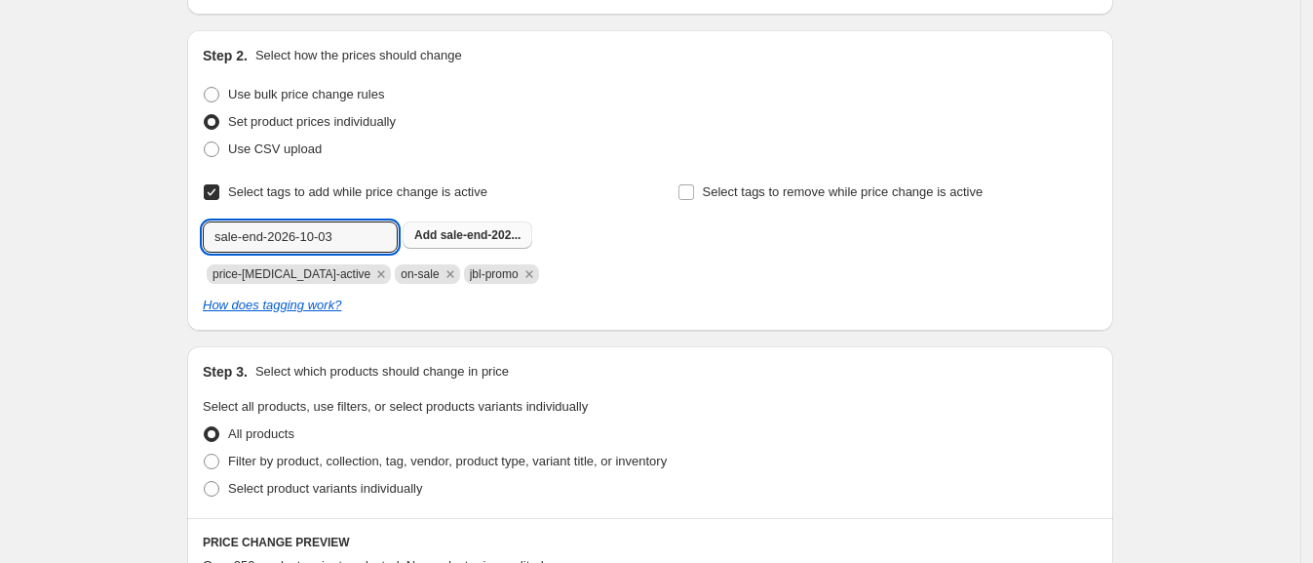
type input "sale-end-2026-10-03"
click at [450, 235] on span "sale-end-202..." at bounding box center [481, 235] width 81 height 14
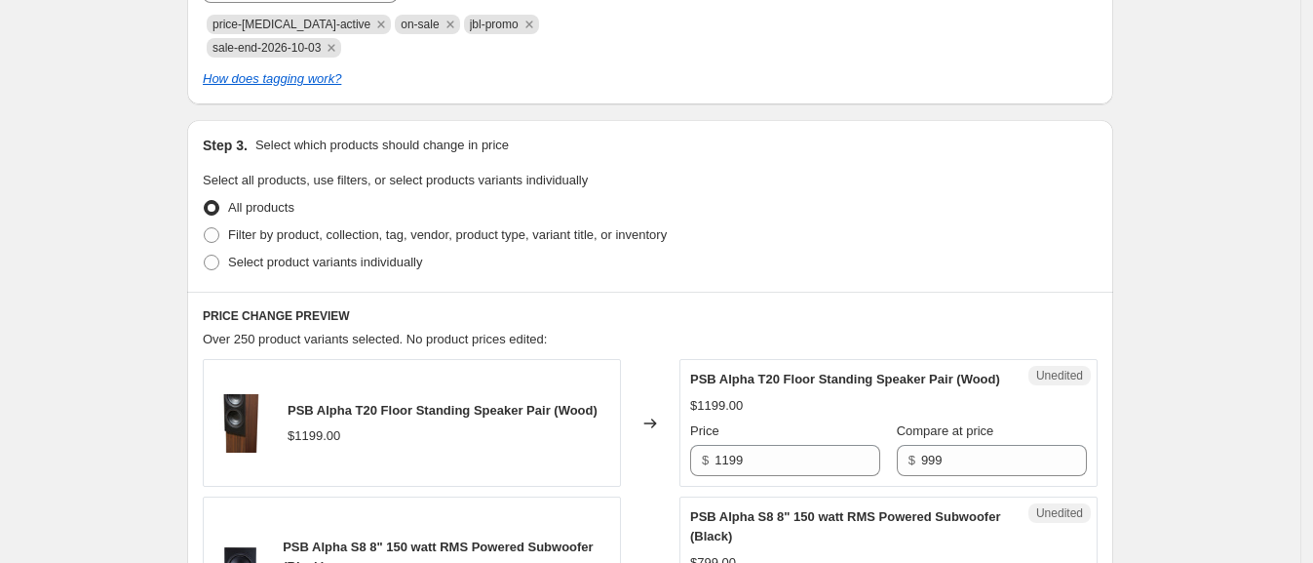
scroll to position [431, 0]
click at [335, 254] on span "Select product variants individually" at bounding box center [325, 261] width 194 height 15
click at [205, 254] on input "Select product variants individually" at bounding box center [204, 254] width 1 height 1
radio input "true"
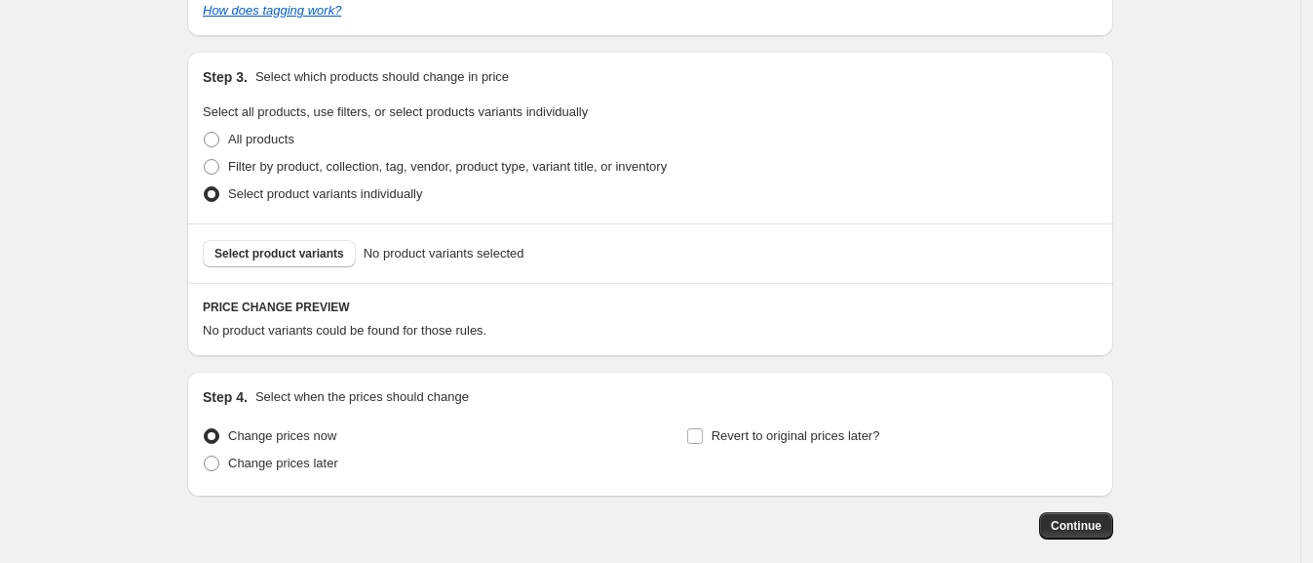
scroll to position [503, 0]
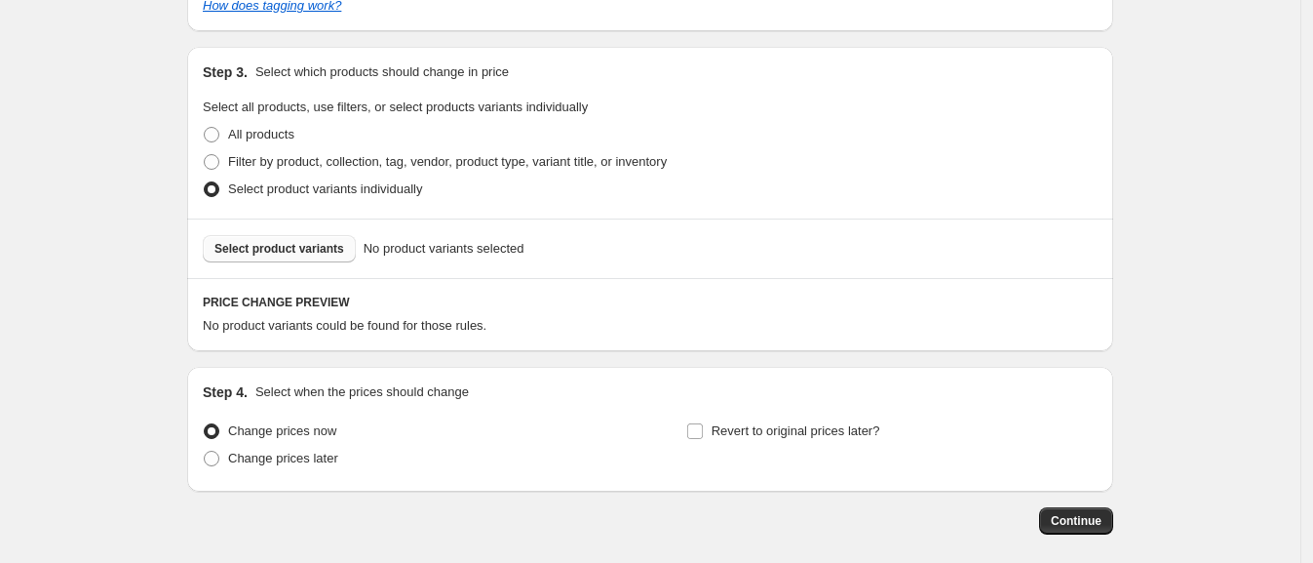
click at [290, 248] on span "Select product variants" at bounding box center [280, 249] width 130 height 16
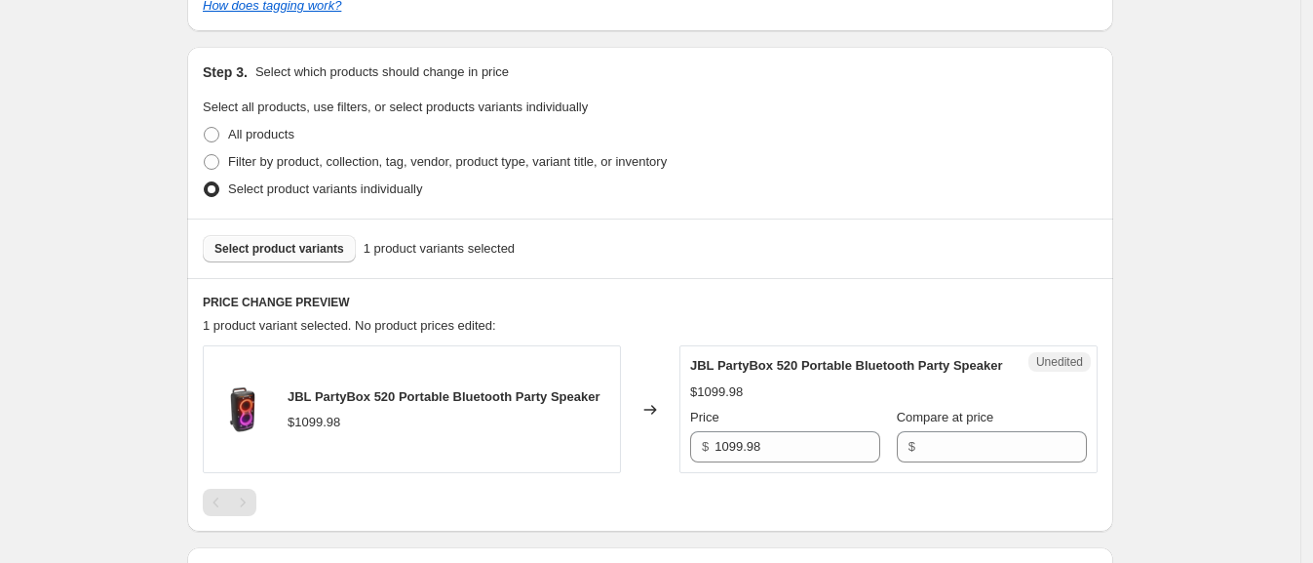
click at [305, 244] on span "Select product variants" at bounding box center [280, 249] width 130 height 16
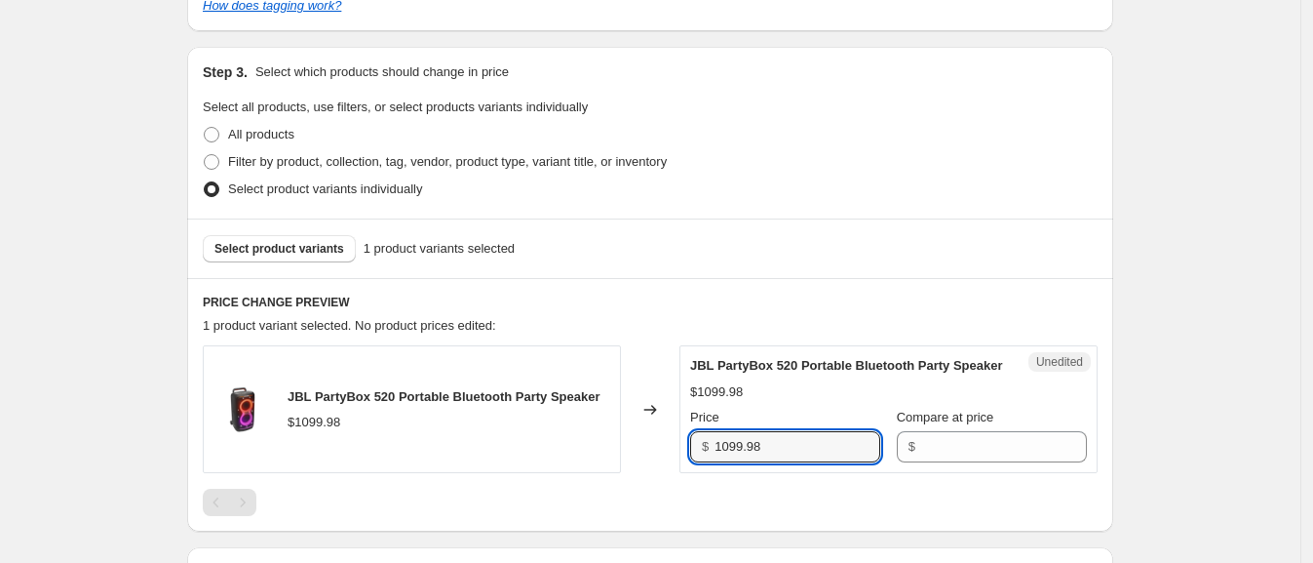
drag, startPoint x: 731, startPoint y: 465, endPoint x: 644, endPoint y: 463, distance: 87.8
click at [644, 464] on div "JBL PartyBox 520 Portable Bluetooth Party Speaker $1099.98 Changed to Unedited …" at bounding box center [650, 409] width 895 height 128
type input "949.98"
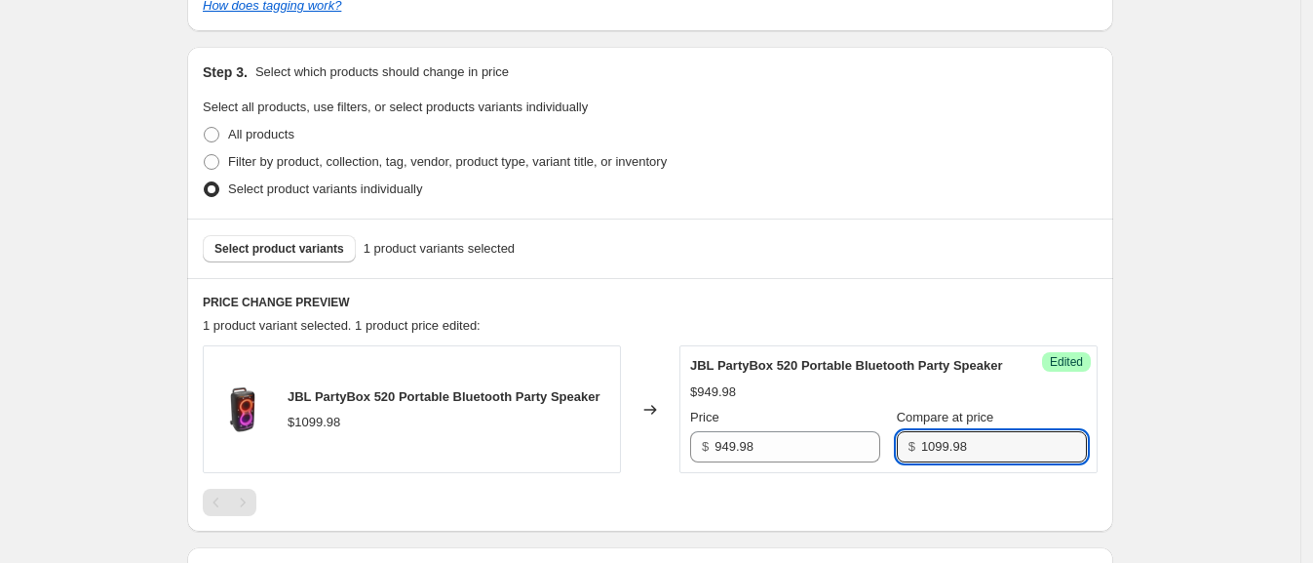
type input "1099.98"
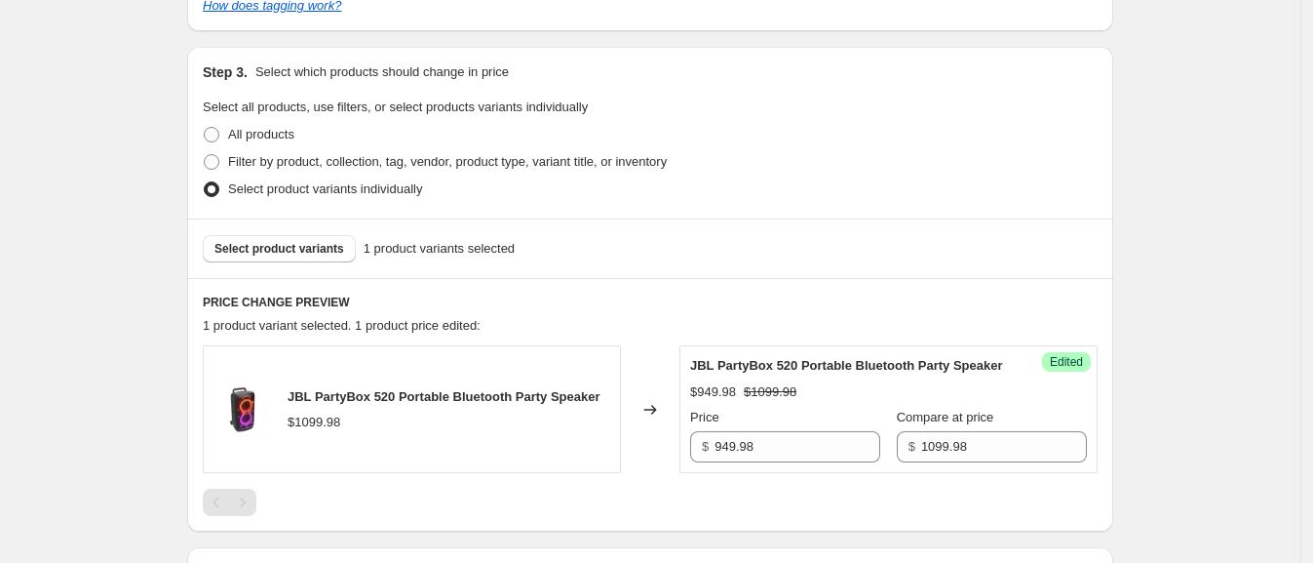
click at [1216, 403] on div "Create new price [MEDICAL_DATA]. This page is ready Create new price [MEDICAL_D…" at bounding box center [650, 165] width 1301 height 1337
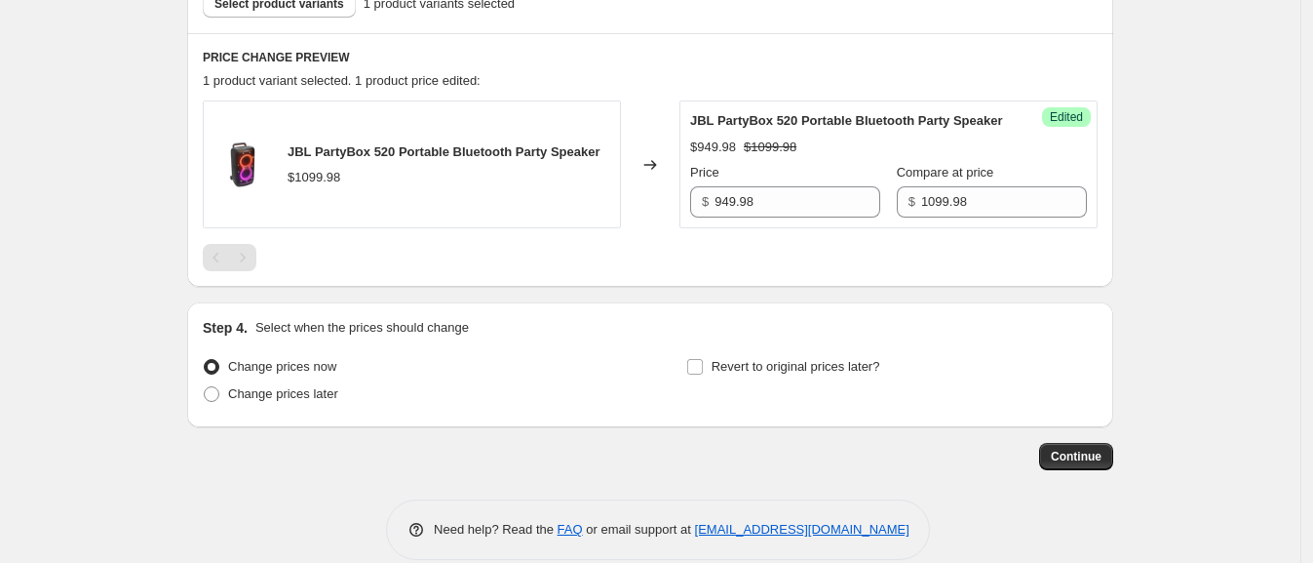
scroll to position [793, 0]
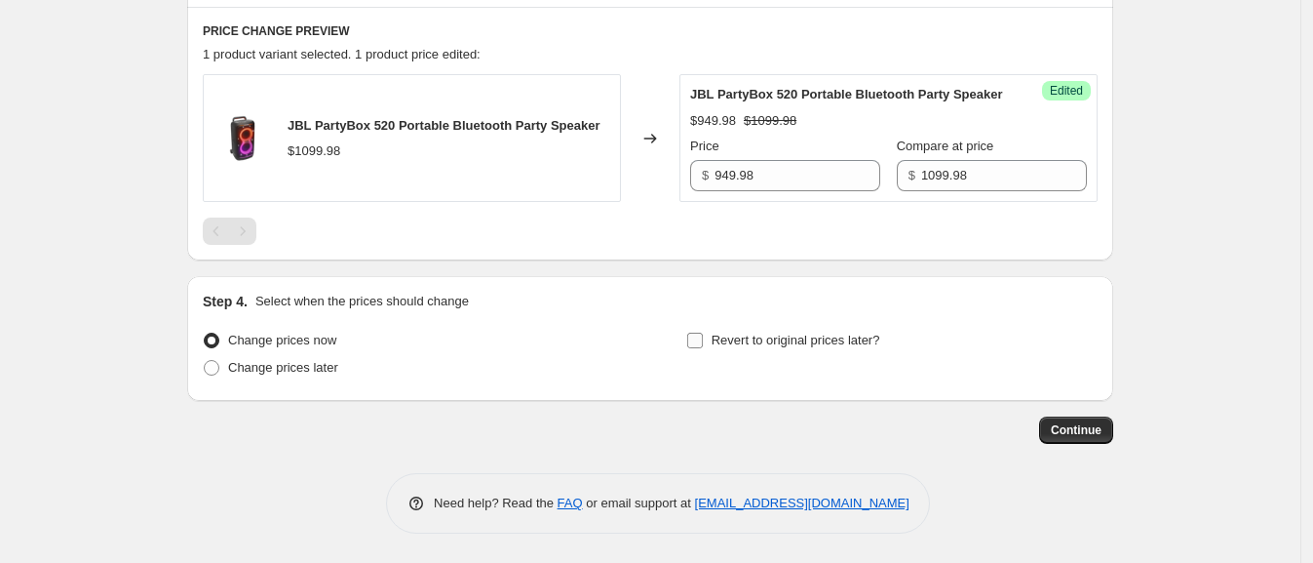
click at [696, 334] on input "Revert to original prices later?" at bounding box center [695, 340] width 16 height 16
checkbox input "true"
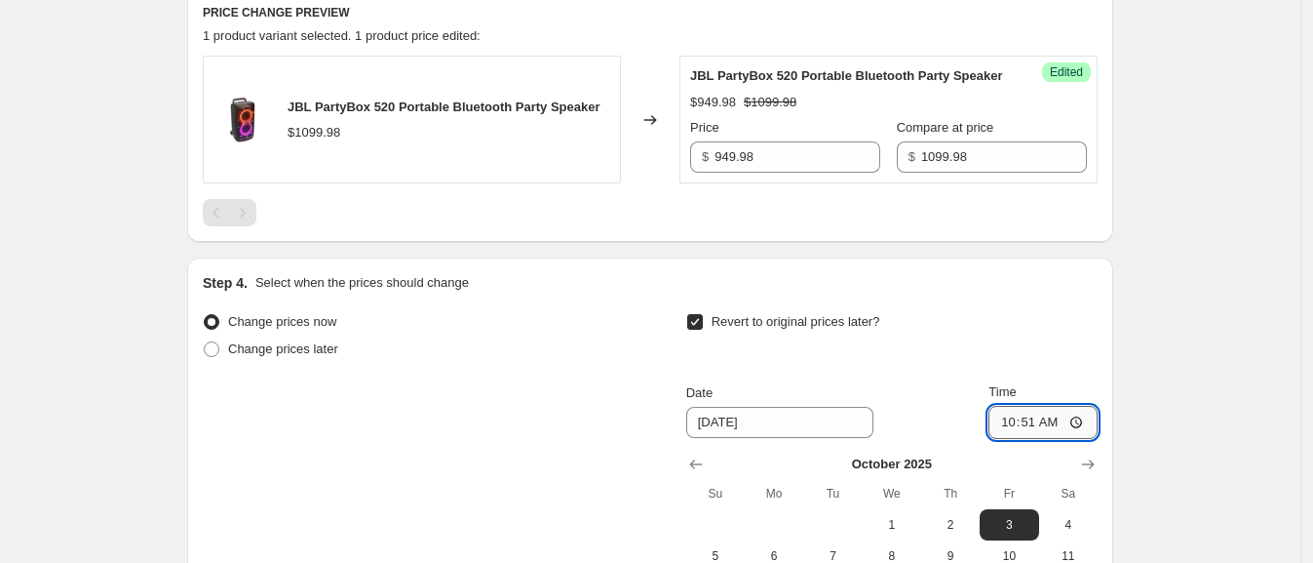
click at [1007, 439] on input "10:51" at bounding box center [1043, 422] width 109 height 33
type input "01:01"
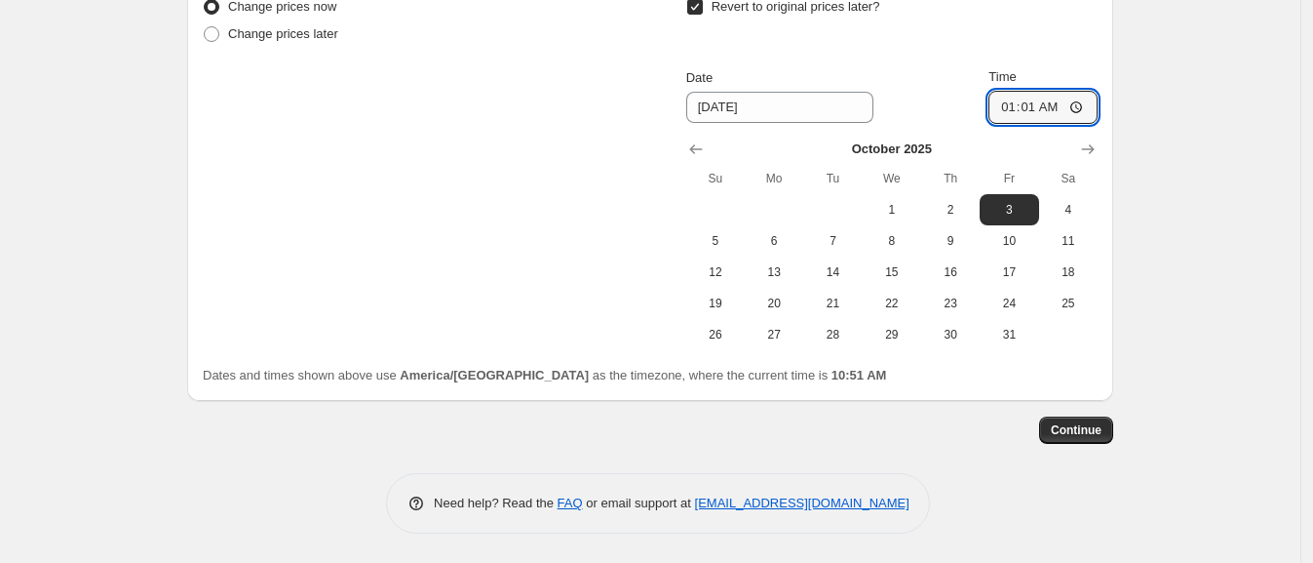
click at [1086, 423] on span "Continue" at bounding box center [1076, 430] width 51 height 16
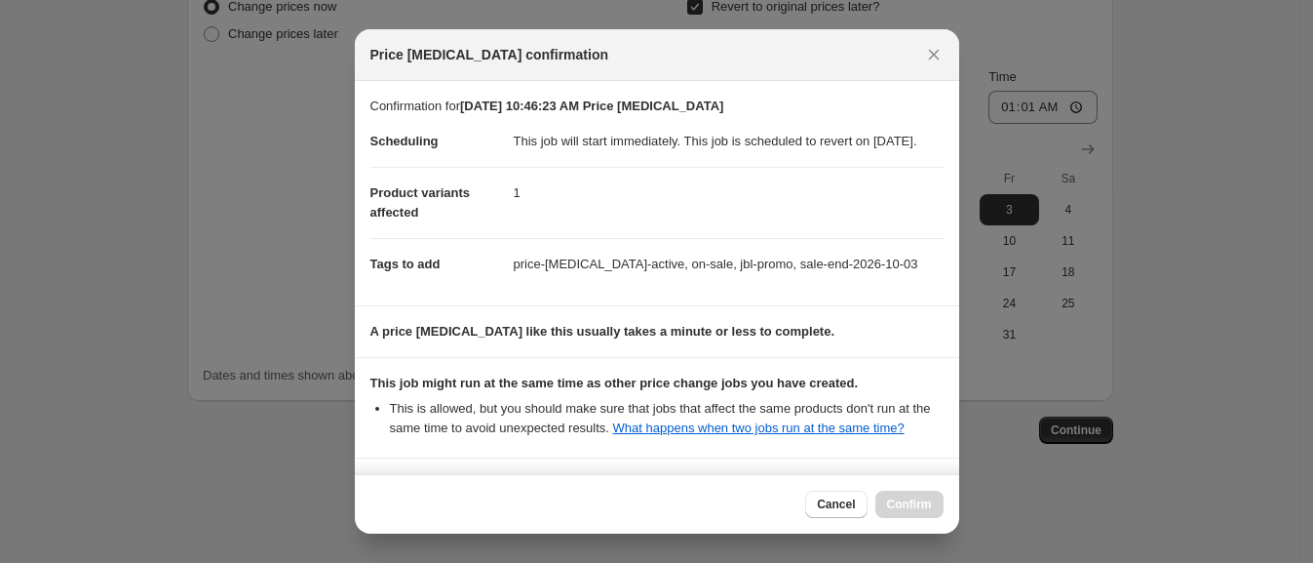
scroll to position [204, 0]
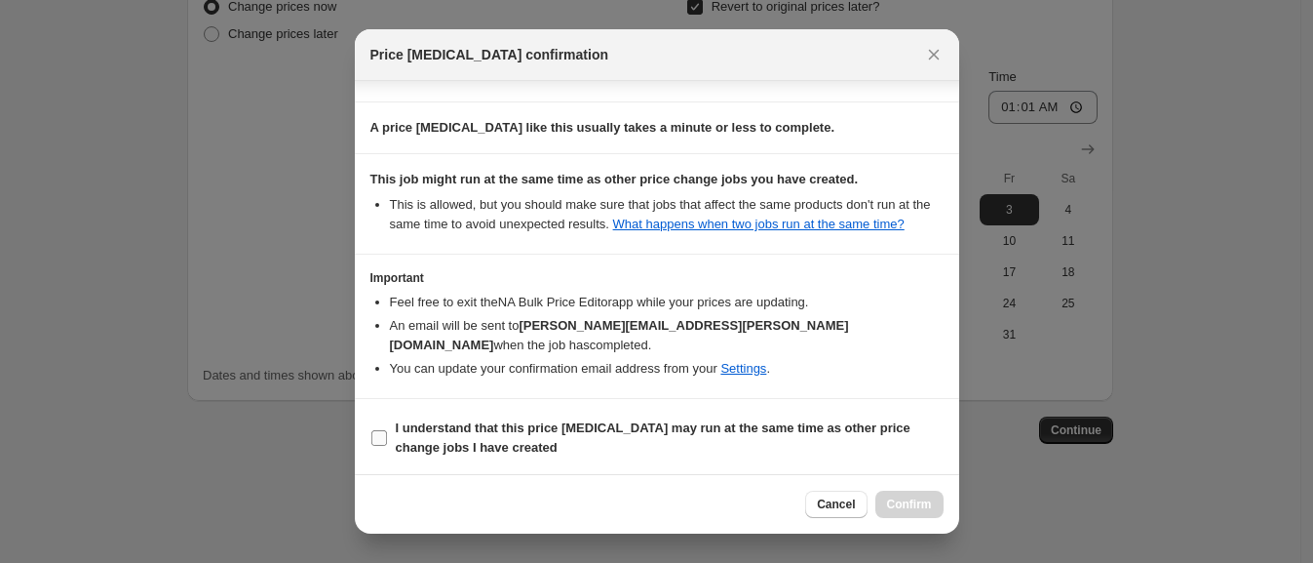
click at [508, 433] on b "I understand that this price [MEDICAL_DATA] may run at the same time as other p…" at bounding box center [653, 437] width 515 height 34
click at [387, 433] on input "I understand that this price [MEDICAL_DATA] may run at the same time as other p…" at bounding box center [380, 438] width 16 height 16
checkbox input "true"
click at [933, 509] on button "Confirm" at bounding box center [910, 503] width 68 height 27
